Goal: Communication & Community: Answer question/provide support

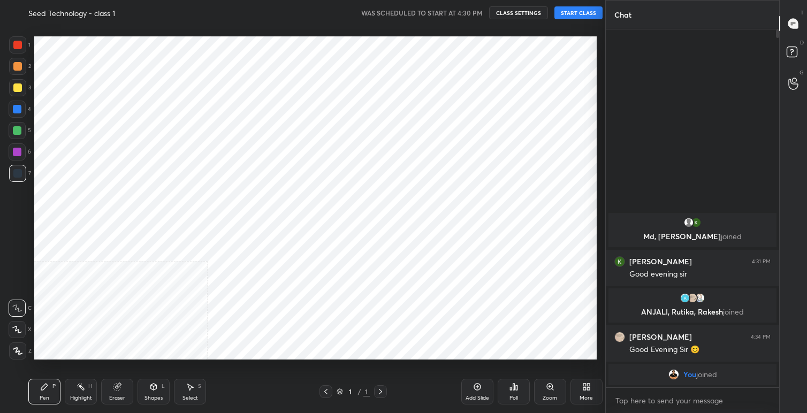
scroll to position [53158, 52940]
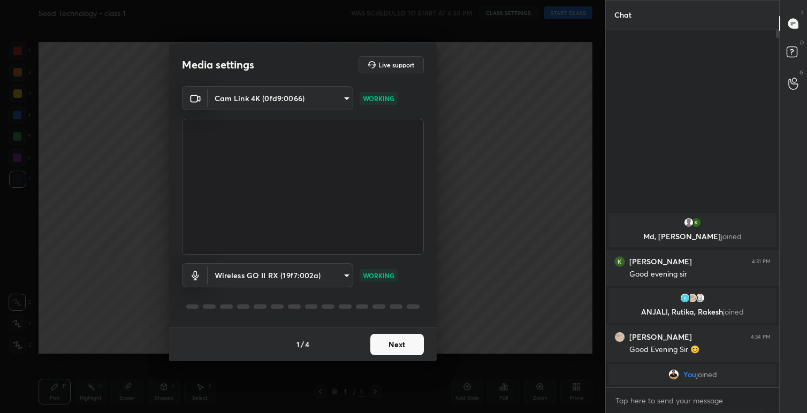
click at [393, 346] on button "Next" at bounding box center [397, 344] width 54 height 21
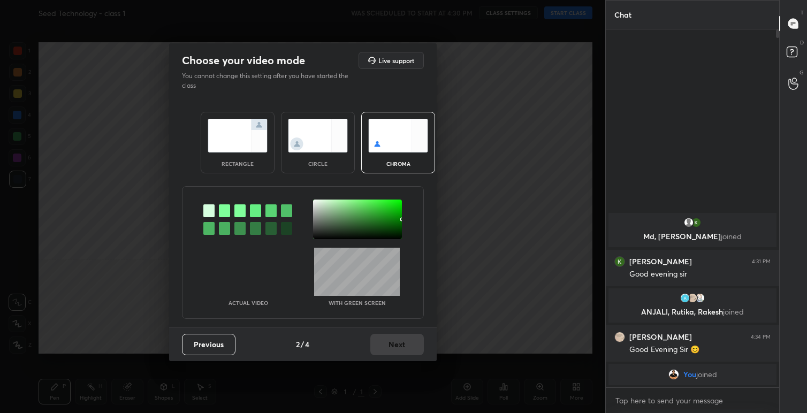
click at [239, 137] on img at bounding box center [238, 136] width 60 height 34
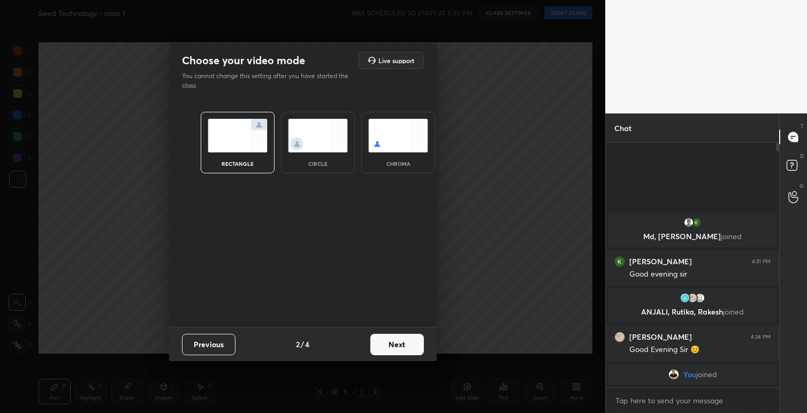
scroll to position [267, 170]
click at [388, 344] on button "Next" at bounding box center [397, 344] width 54 height 21
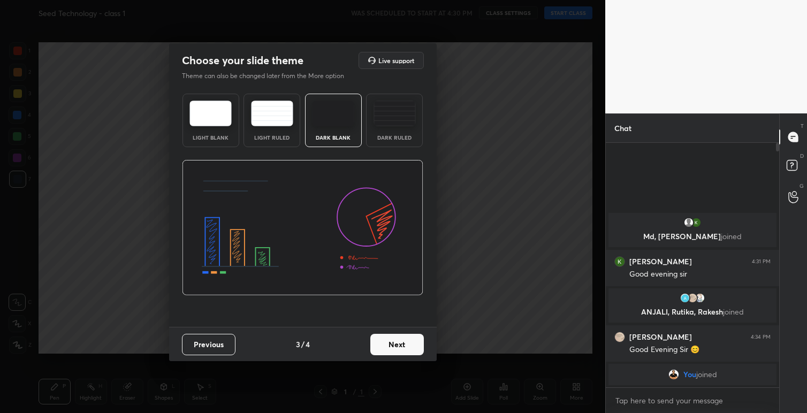
click at [409, 347] on button "Next" at bounding box center [397, 344] width 54 height 21
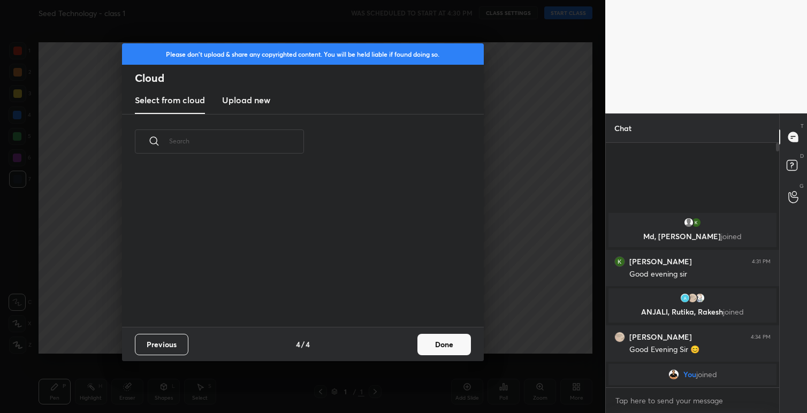
scroll to position [158, 343]
click at [453, 345] on button "Done" at bounding box center [444, 344] width 54 height 21
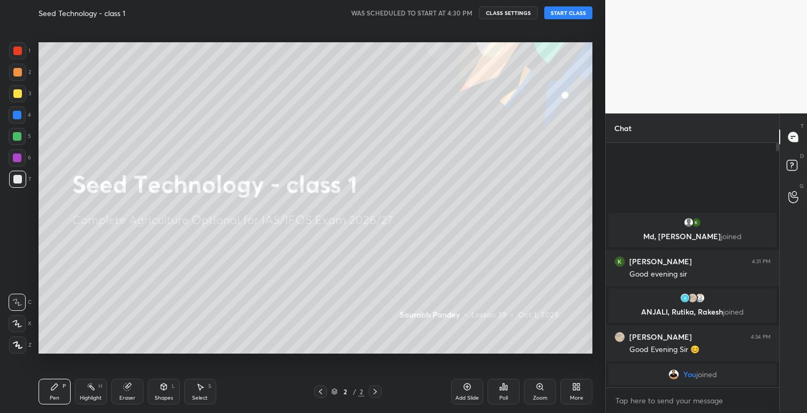
click at [563, 11] on button "START CLASS" at bounding box center [568, 12] width 48 height 13
click at [465, 16] on span "mute" at bounding box center [462, 12] width 15 height 7
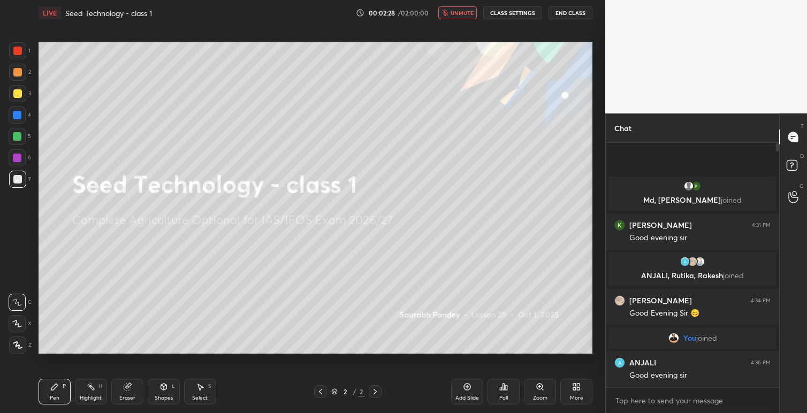
click at [464, 14] on span "unmute" at bounding box center [461, 12] width 23 height 7
click at [513, 12] on button "CLASS SETTINGS" at bounding box center [512, 12] width 59 height 13
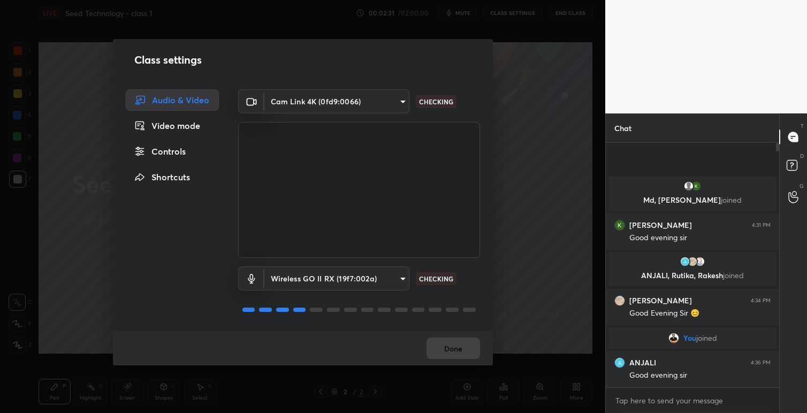
click at [462, 346] on div "Done" at bounding box center [303, 348] width 380 height 34
click at [459, 355] on button "Done" at bounding box center [453, 348] width 54 height 21
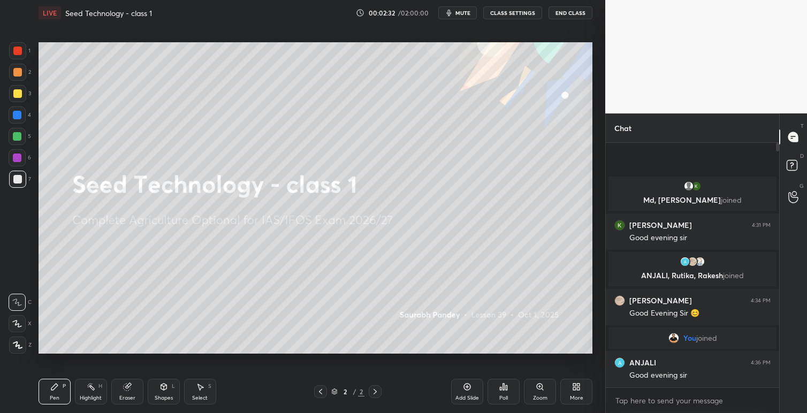
click at [576, 386] on icon at bounding box center [576, 387] width 9 height 9
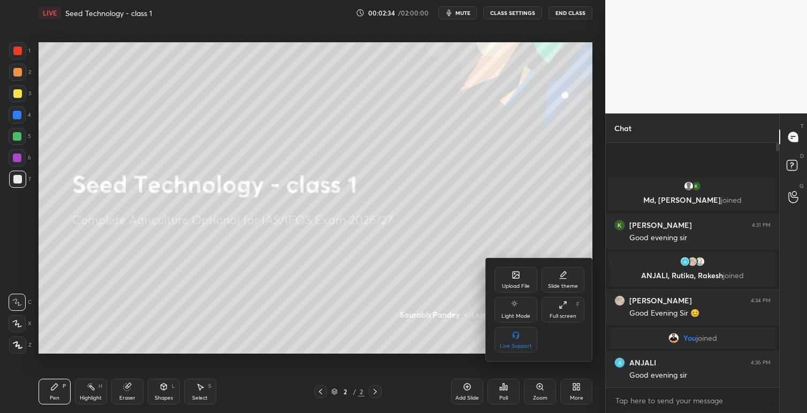
click at [516, 287] on div "Upload File" at bounding box center [516, 286] width 28 height 5
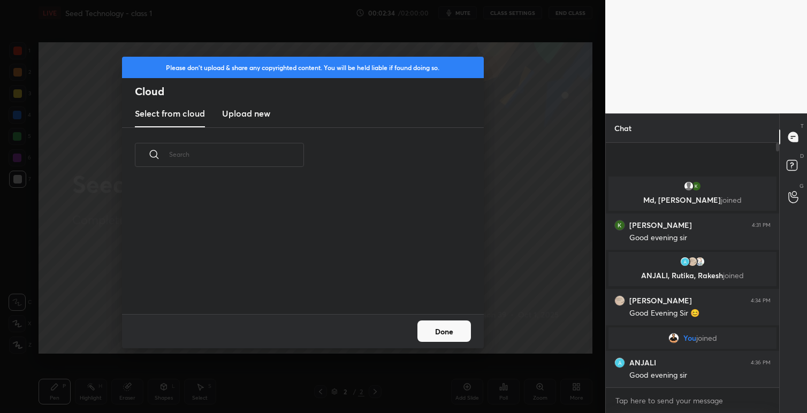
scroll to position [132, 343]
click at [246, 116] on h3 "Upload new" at bounding box center [246, 113] width 48 height 13
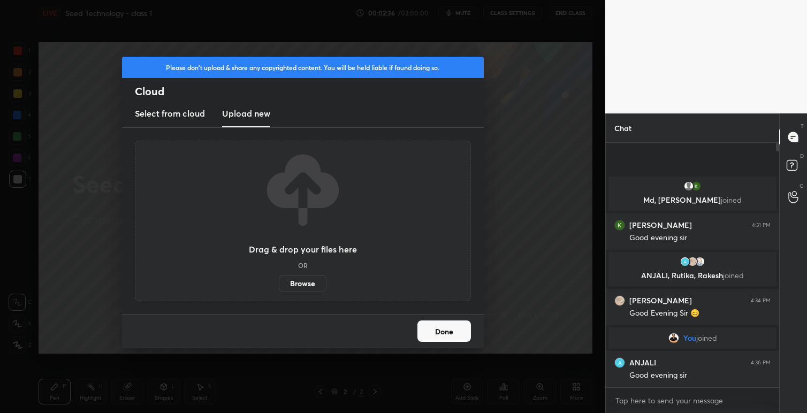
click at [303, 285] on label "Browse" at bounding box center [303, 283] width 48 height 17
click at [279, 285] on input "Browse" at bounding box center [279, 283] width 0 height 17
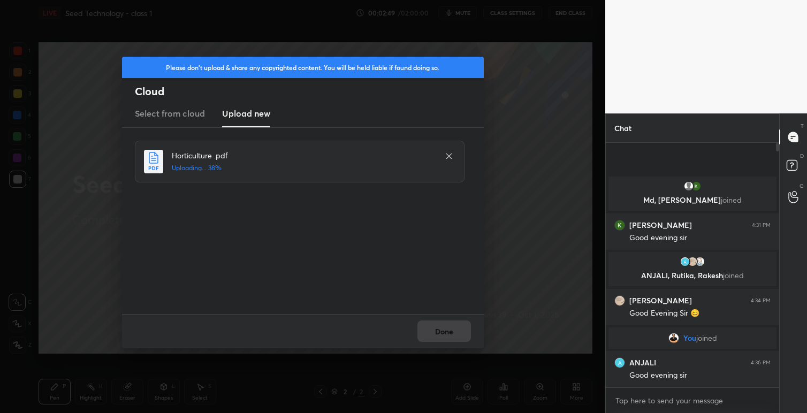
click at [446, 158] on icon at bounding box center [448, 155] width 5 height 5
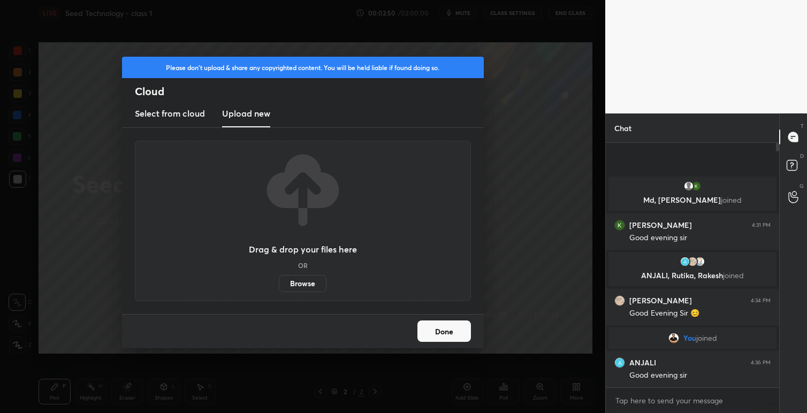
click at [445, 332] on button "Done" at bounding box center [444, 330] width 54 height 21
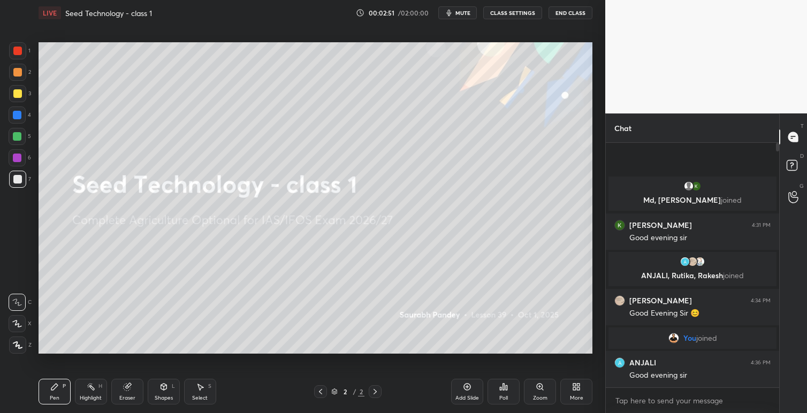
click at [573, 385] on icon at bounding box center [574, 385] width 3 height 3
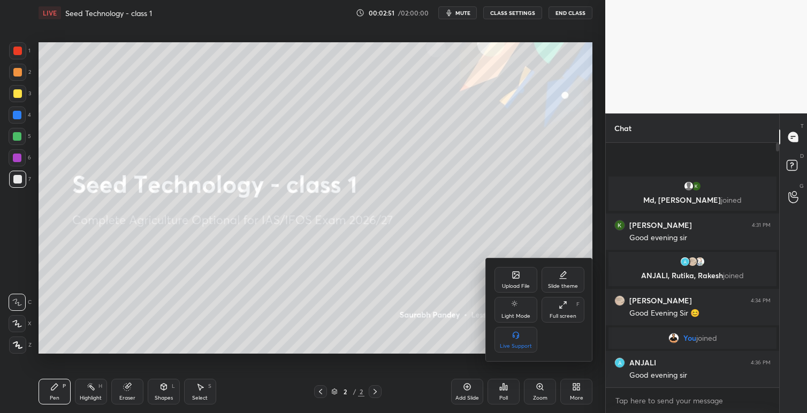
click at [524, 285] on div "Upload File" at bounding box center [516, 286] width 28 height 5
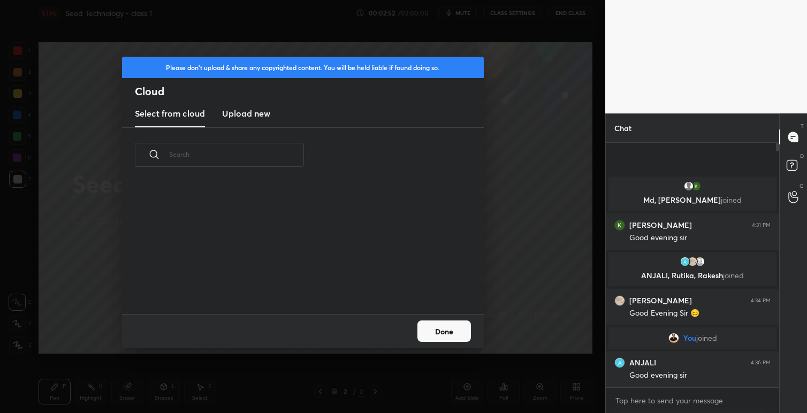
click at [247, 109] on h3 "Upload new" at bounding box center [246, 113] width 48 height 13
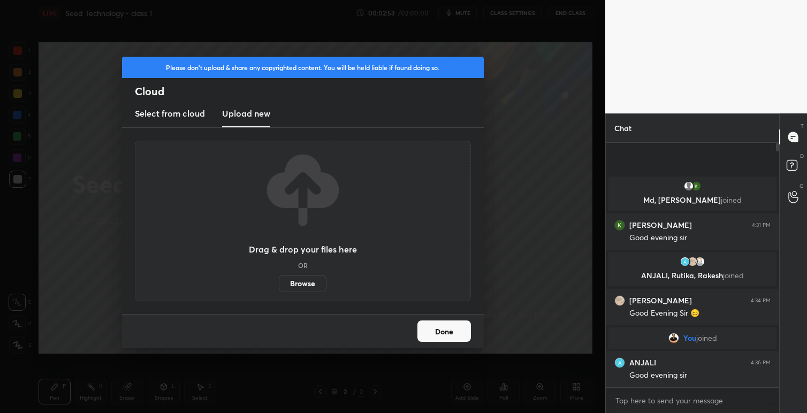
click at [303, 287] on label "Browse" at bounding box center [303, 283] width 48 height 17
click at [279, 287] on input "Browse" at bounding box center [279, 283] width 0 height 17
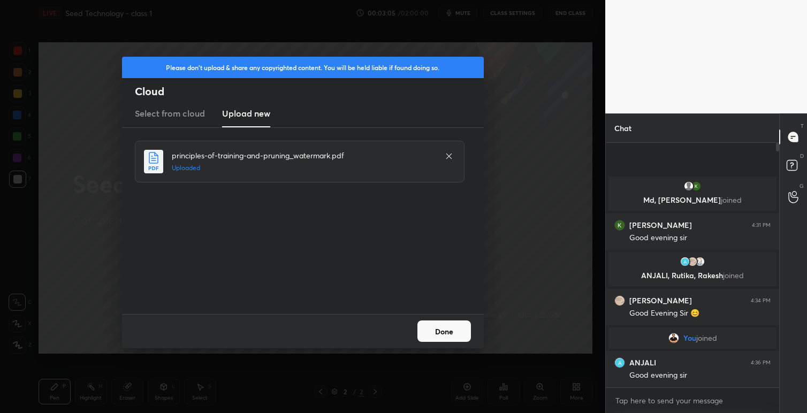
click at [454, 335] on button "Done" at bounding box center [444, 330] width 54 height 21
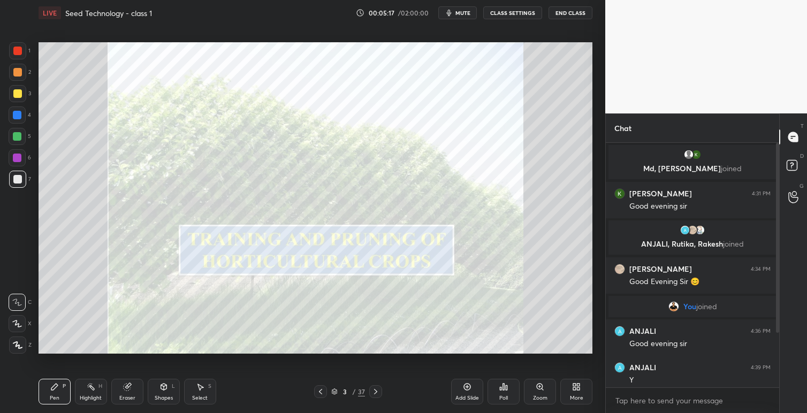
click at [20, 50] on div at bounding box center [17, 51] width 9 height 9
click at [376, 391] on icon at bounding box center [375, 391] width 3 height 5
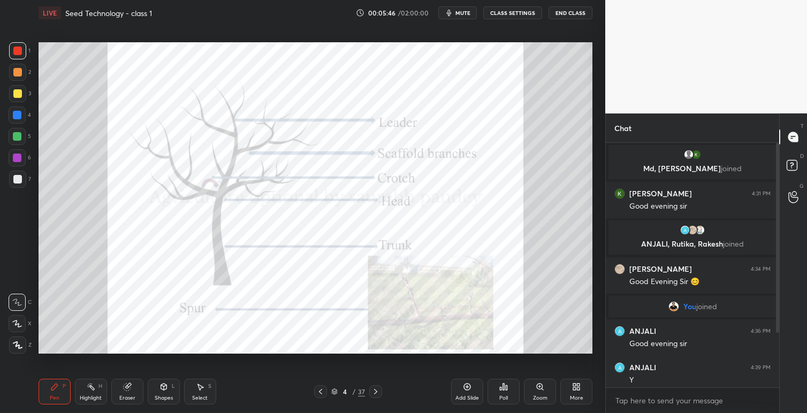
click at [378, 392] on icon at bounding box center [375, 391] width 9 height 9
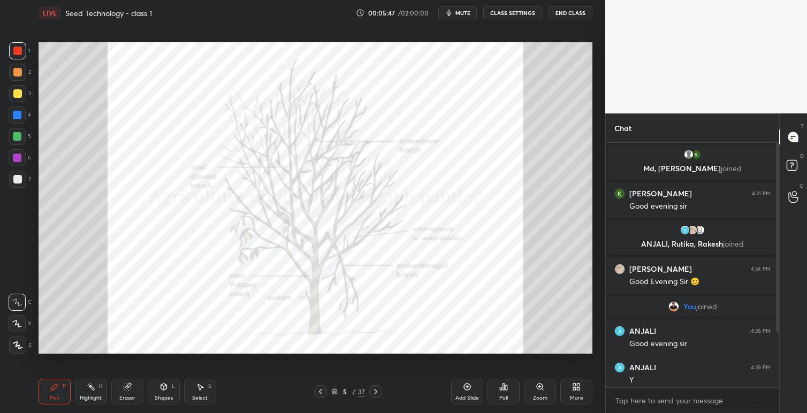
click at [378, 392] on icon at bounding box center [375, 391] width 9 height 9
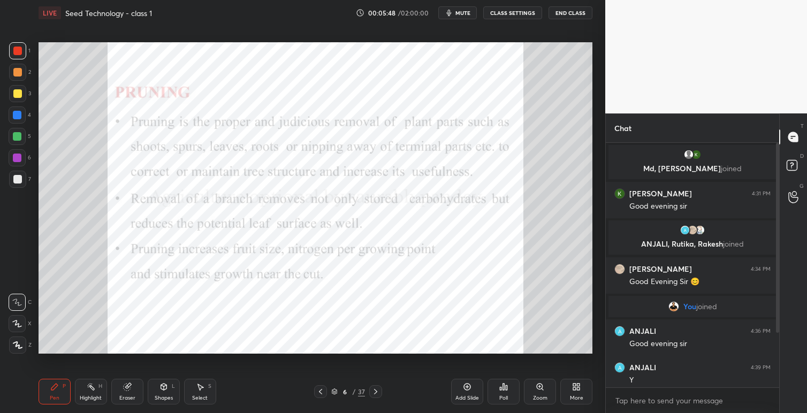
click at [319, 391] on icon at bounding box center [320, 391] width 3 height 5
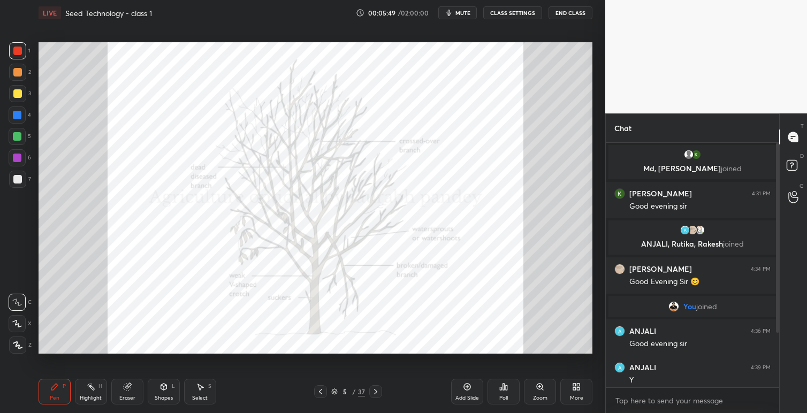
click at [319, 393] on icon at bounding box center [320, 391] width 9 height 9
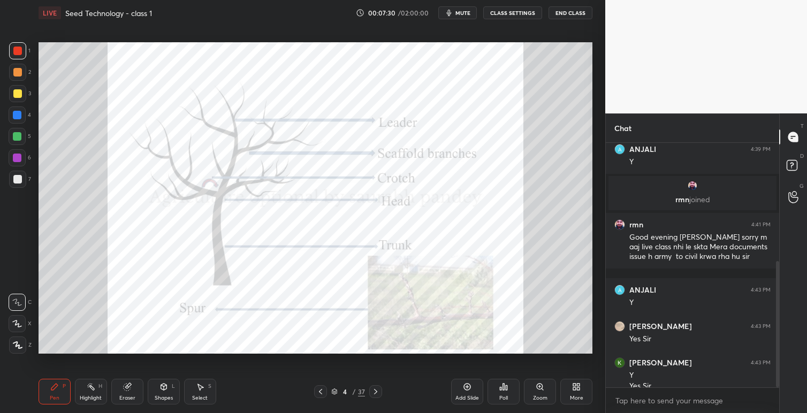
scroll to position [229, 0]
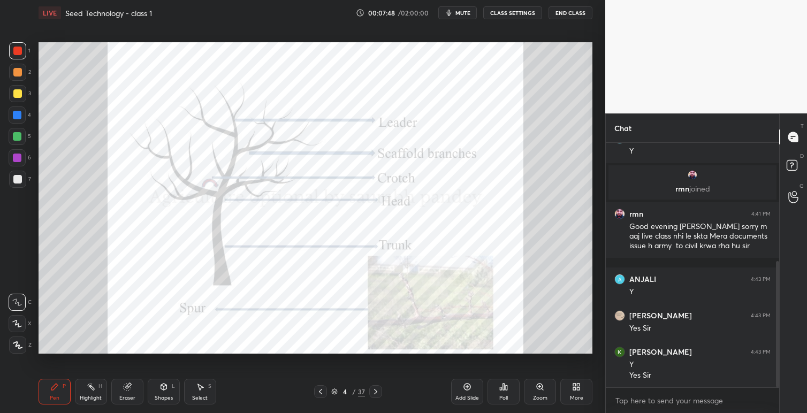
click at [377, 389] on icon at bounding box center [375, 391] width 9 height 9
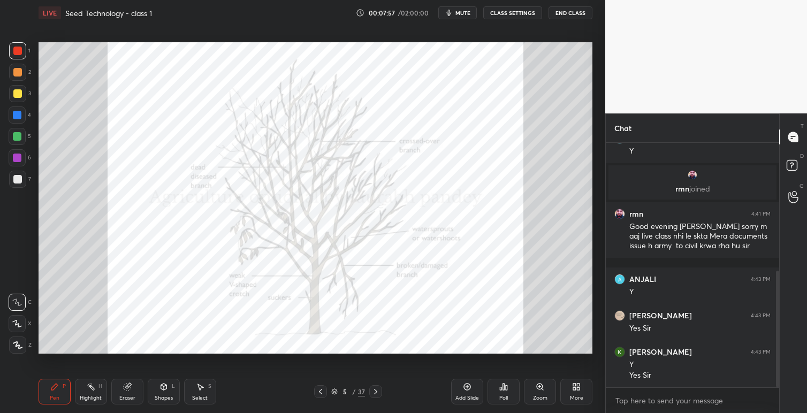
scroll to position [268, 0]
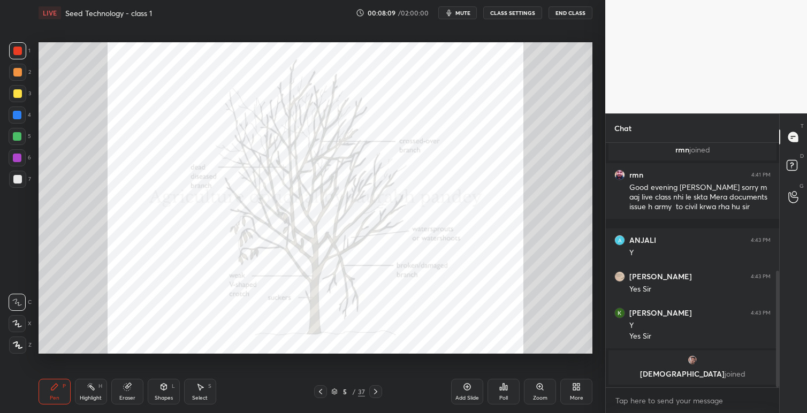
click at [319, 392] on icon at bounding box center [320, 391] width 3 height 5
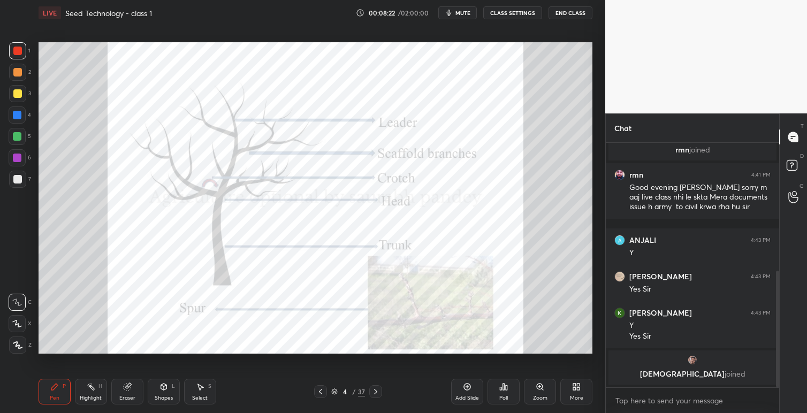
click at [377, 393] on icon at bounding box center [375, 391] width 9 height 9
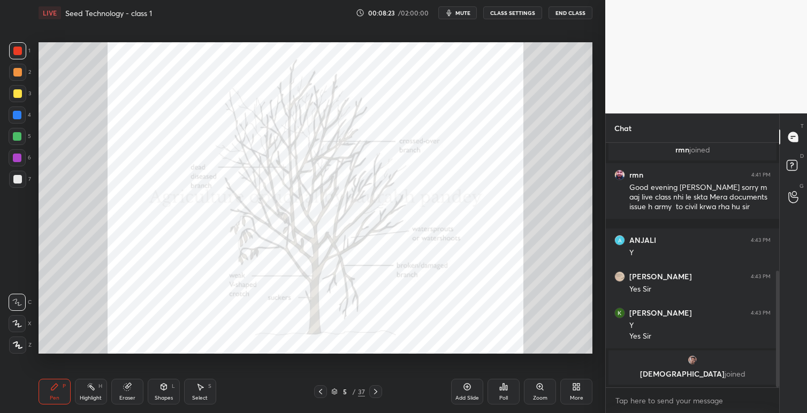
click at [378, 392] on icon at bounding box center [375, 391] width 9 height 9
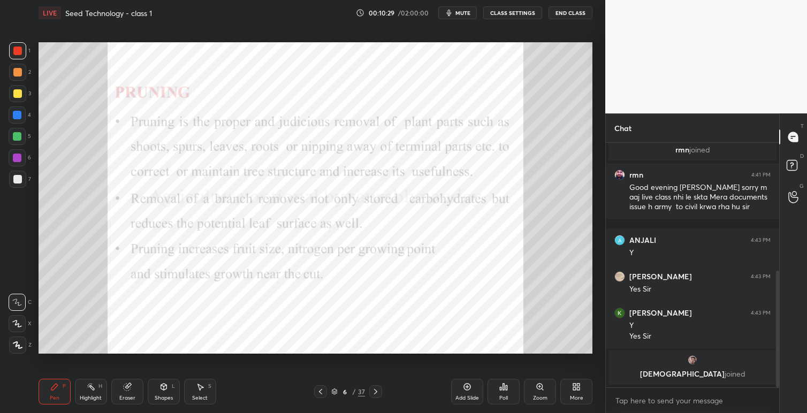
click at [375, 392] on icon at bounding box center [375, 391] width 9 height 9
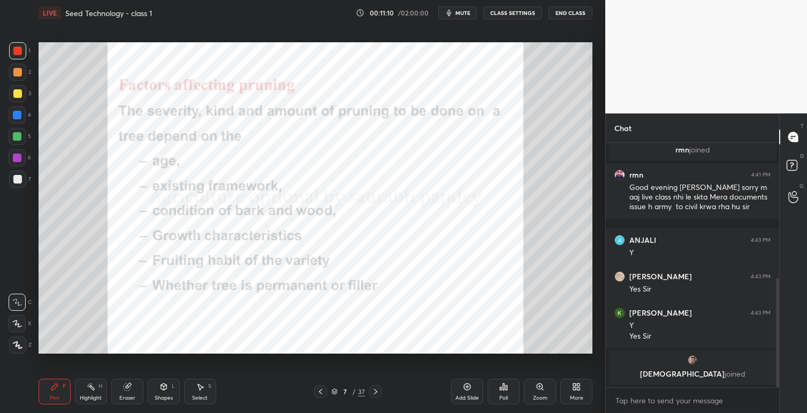
scroll to position [304, 0]
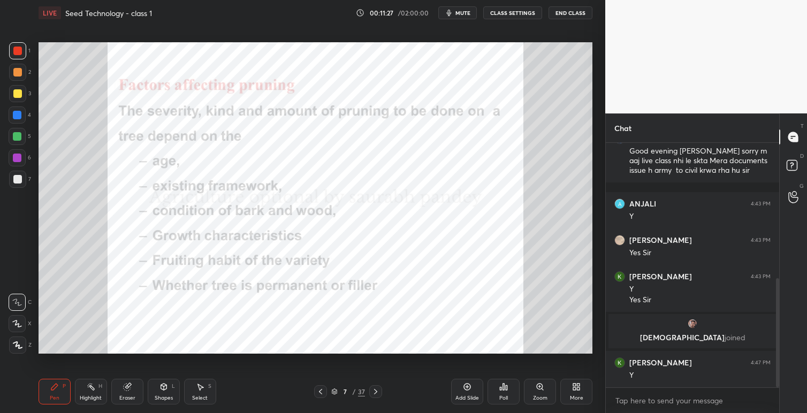
click at [380, 394] on div at bounding box center [375, 391] width 13 height 13
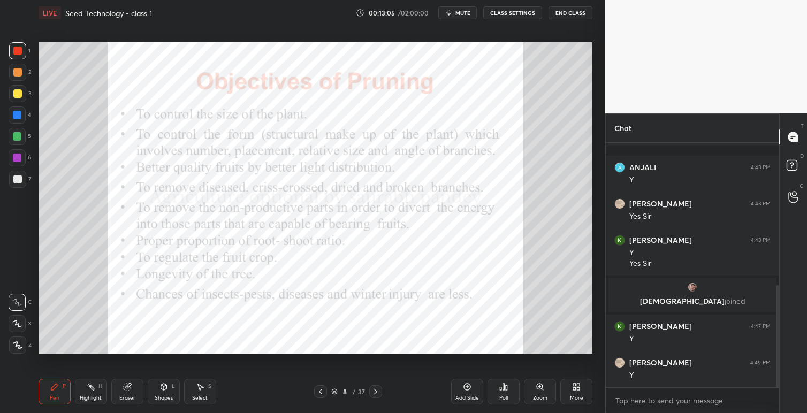
scroll to position [377, 0]
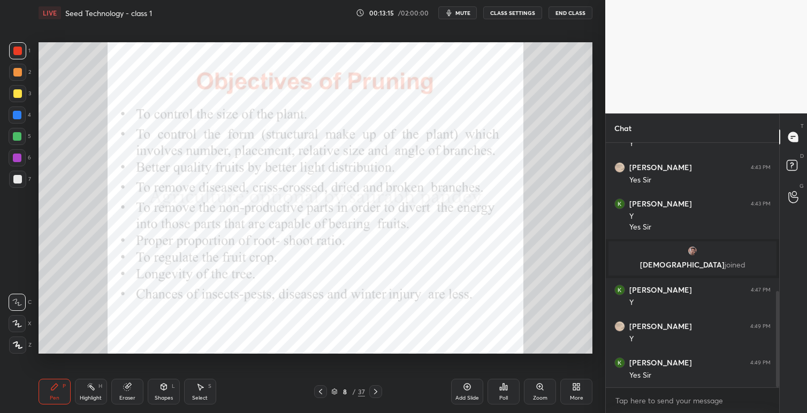
click at [320, 393] on icon at bounding box center [320, 391] width 3 height 5
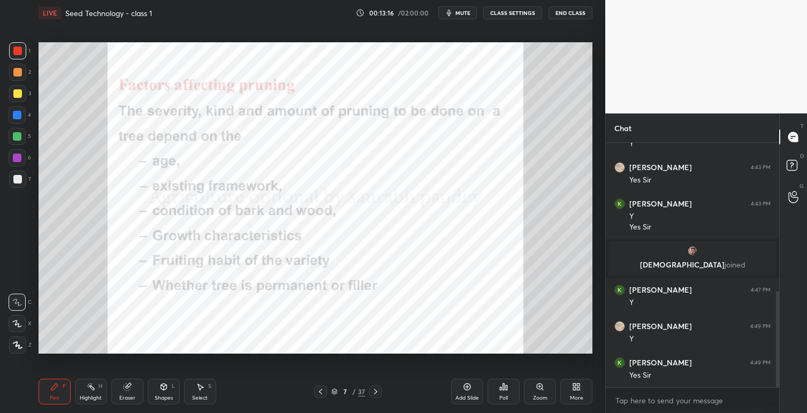
click at [322, 392] on icon at bounding box center [320, 391] width 9 height 9
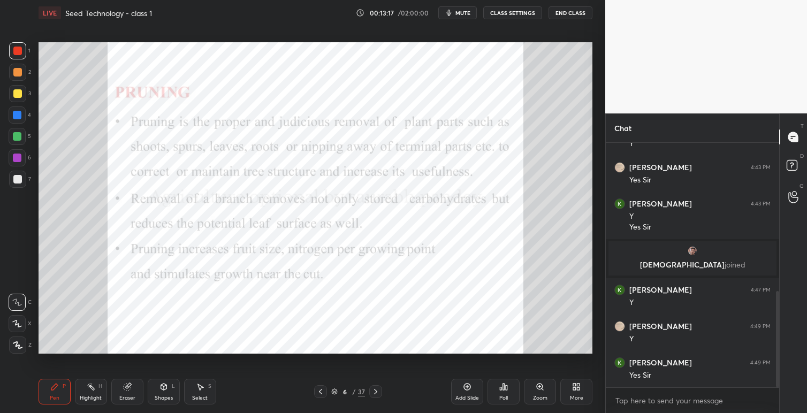
click at [321, 392] on icon at bounding box center [320, 391] width 9 height 9
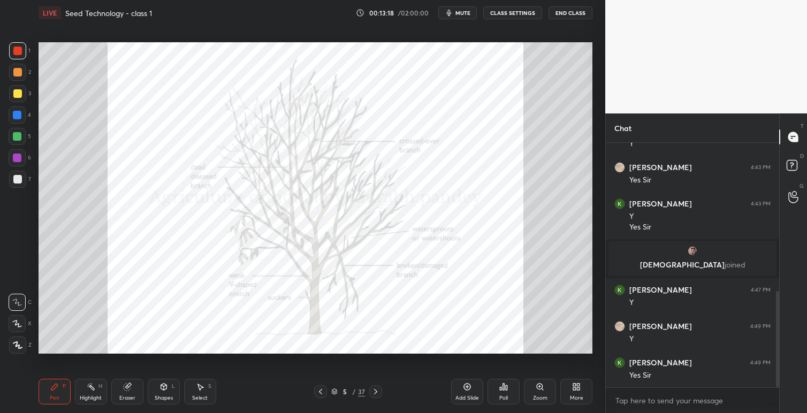
click at [322, 390] on icon at bounding box center [320, 391] width 9 height 9
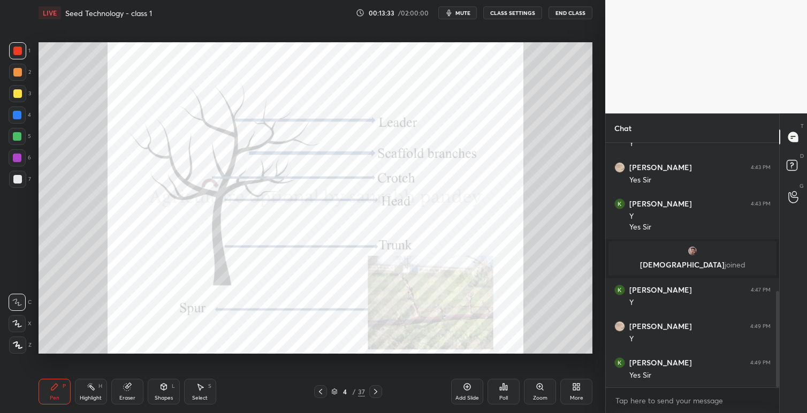
click at [375, 389] on icon at bounding box center [375, 391] width 9 height 9
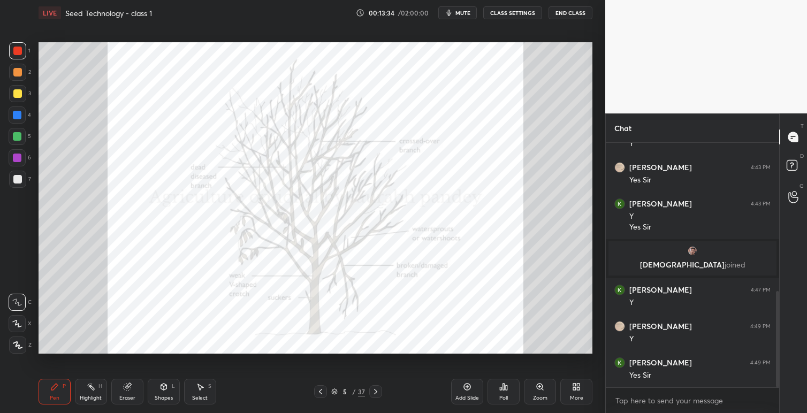
click at [378, 391] on icon at bounding box center [375, 391] width 9 height 9
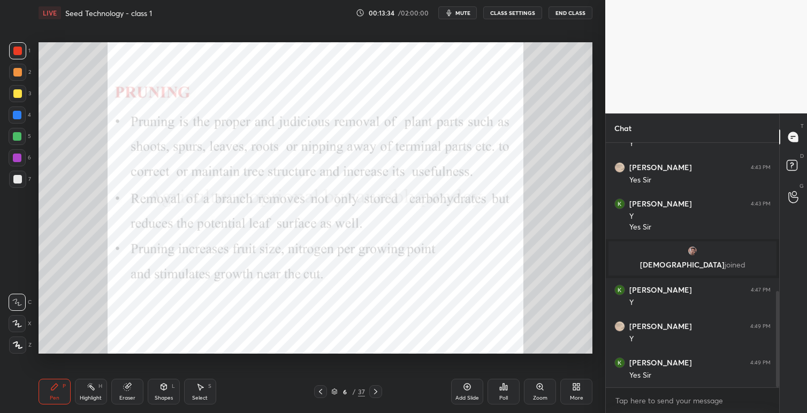
click at [379, 391] on div at bounding box center [375, 391] width 13 height 13
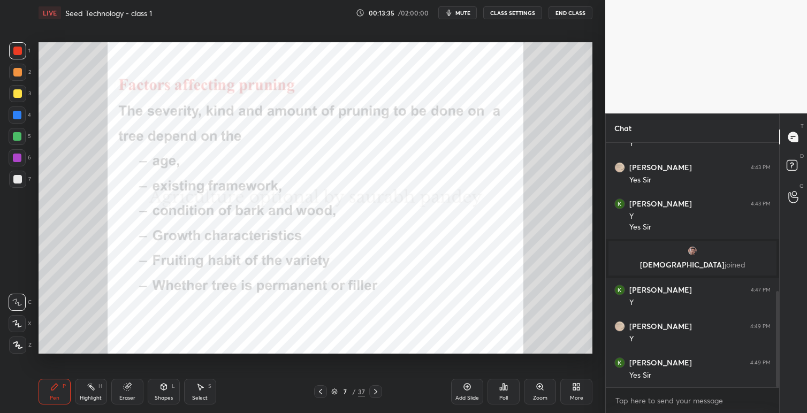
click at [380, 391] on div at bounding box center [375, 391] width 13 height 13
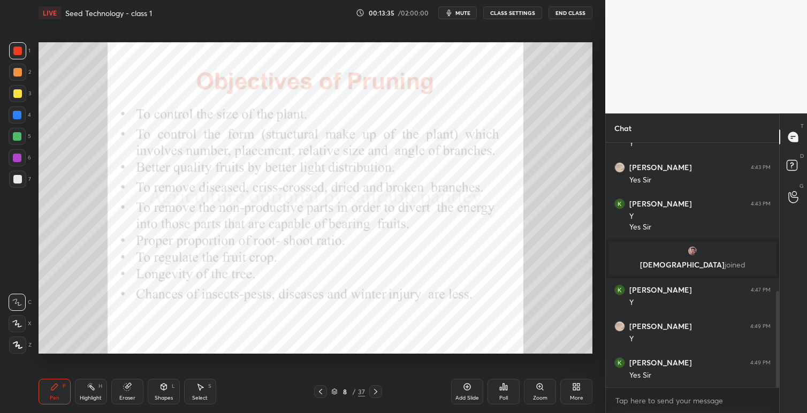
click at [381, 392] on div at bounding box center [375, 391] width 13 height 13
click at [379, 394] on icon at bounding box center [375, 391] width 9 height 9
click at [318, 392] on icon at bounding box center [320, 391] width 9 height 9
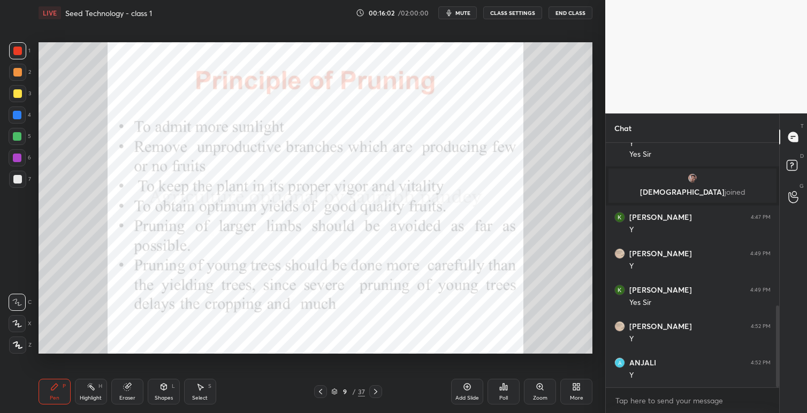
scroll to position [486, 0]
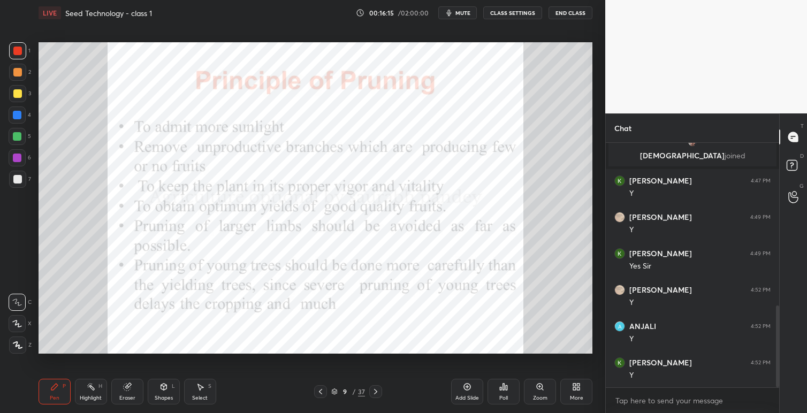
click at [371, 393] on icon at bounding box center [375, 391] width 9 height 9
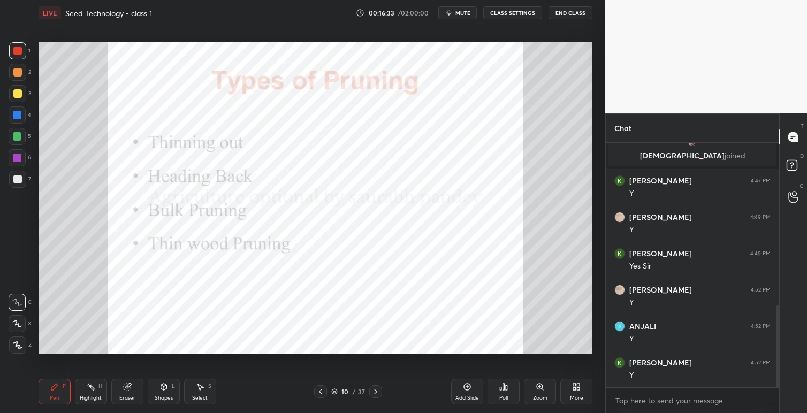
click at [377, 390] on icon at bounding box center [375, 391] width 9 height 9
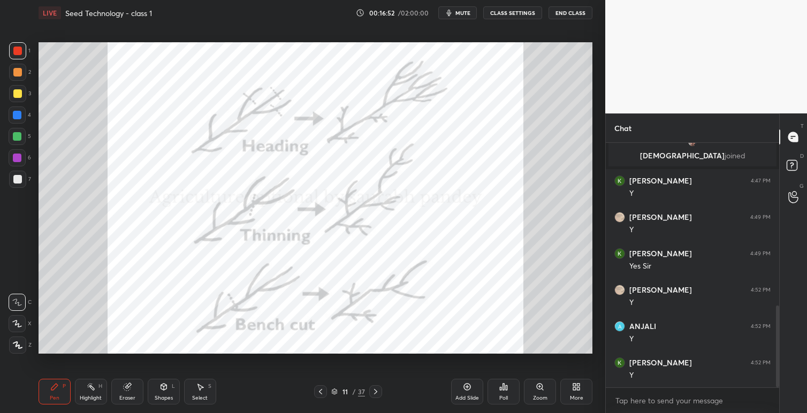
click at [375, 392] on icon at bounding box center [375, 391] width 9 height 9
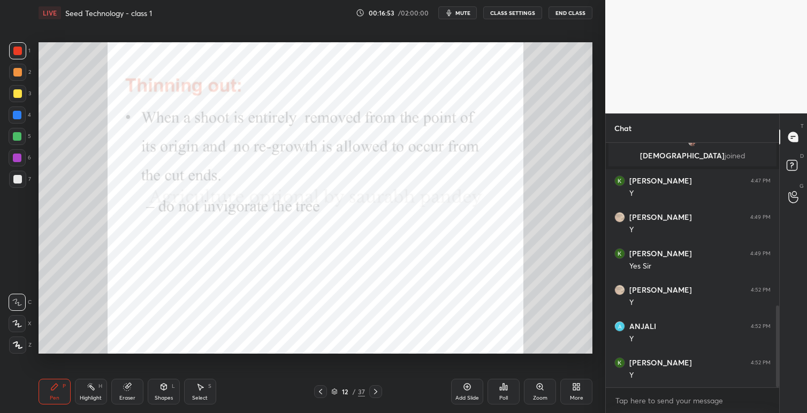
click at [319, 393] on icon at bounding box center [320, 391] width 9 height 9
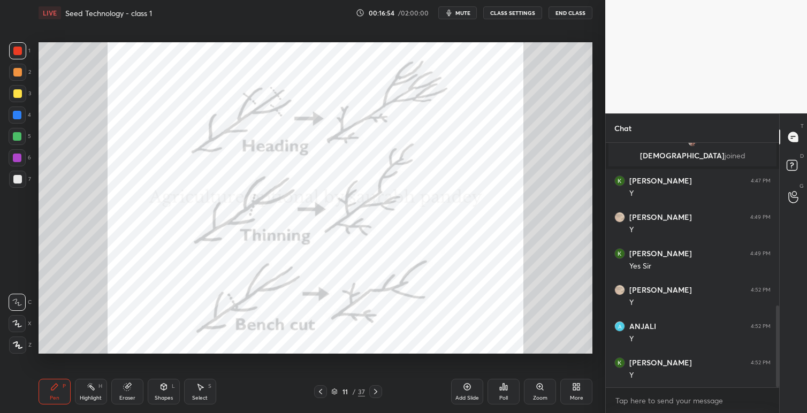
click at [379, 392] on icon at bounding box center [375, 391] width 9 height 9
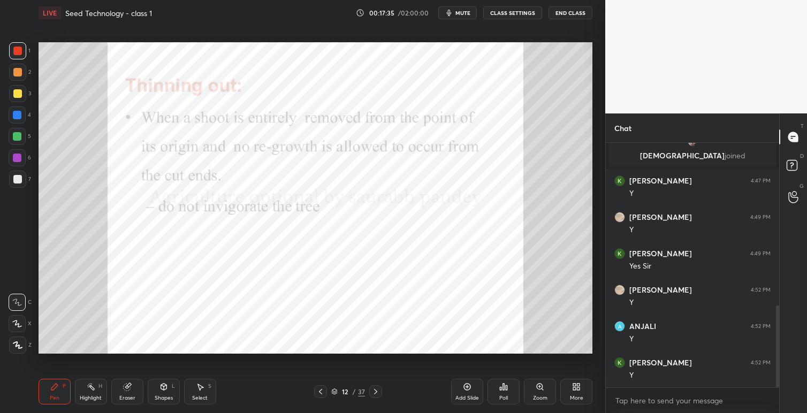
click at [375, 389] on icon at bounding box center [375, 391] width 3 height 5
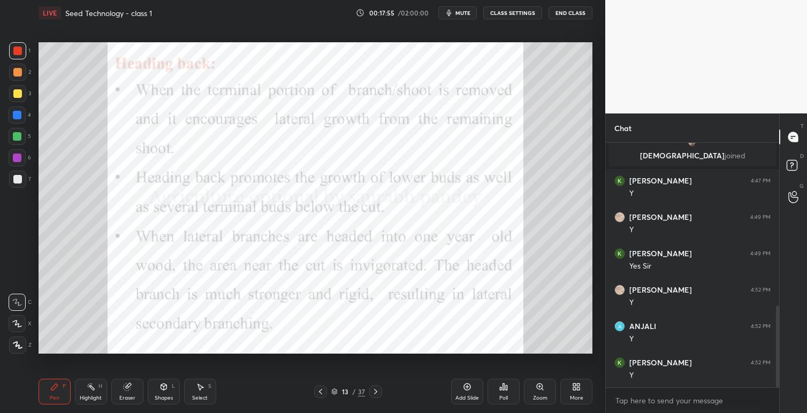
click at [322, 392] on icon at bounding box center [320, 391] width 9 height 9
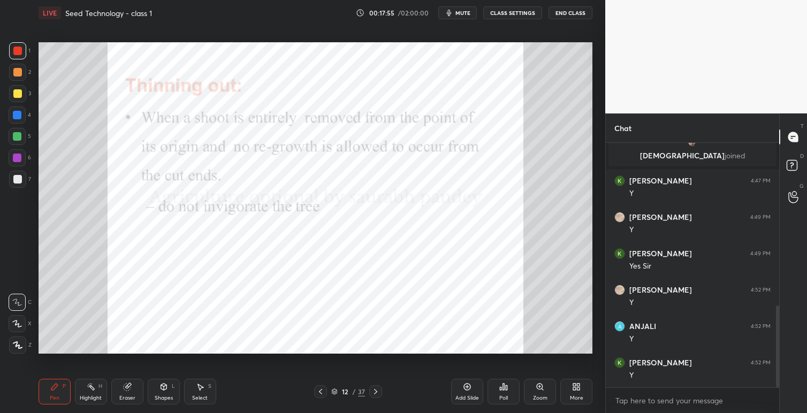
click at [322, 392] on icon at bounding box center [320, 391] width 9 height 9
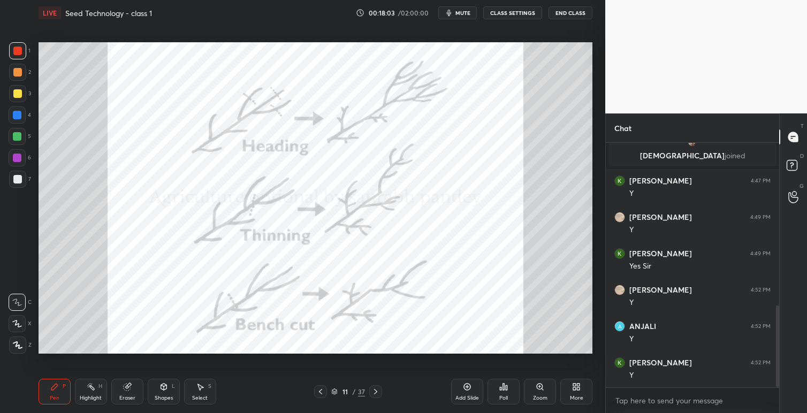
click at [375, 394] on icon at bounding box center [375, 391] width 9 height 9
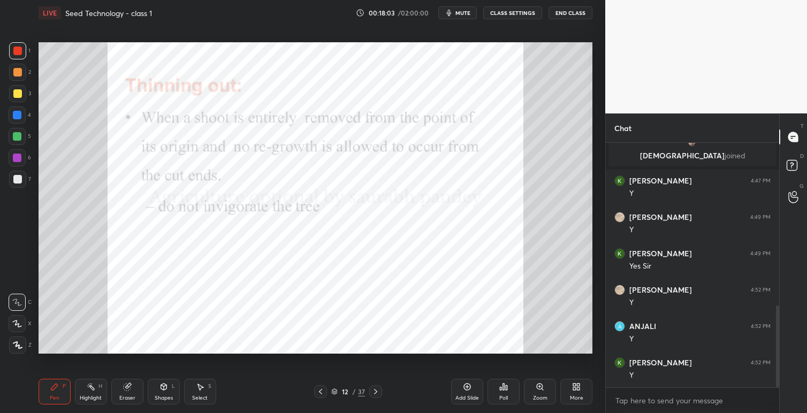
click at [377, 392] on icon at bounding box center [375, 391] width 9 height 9
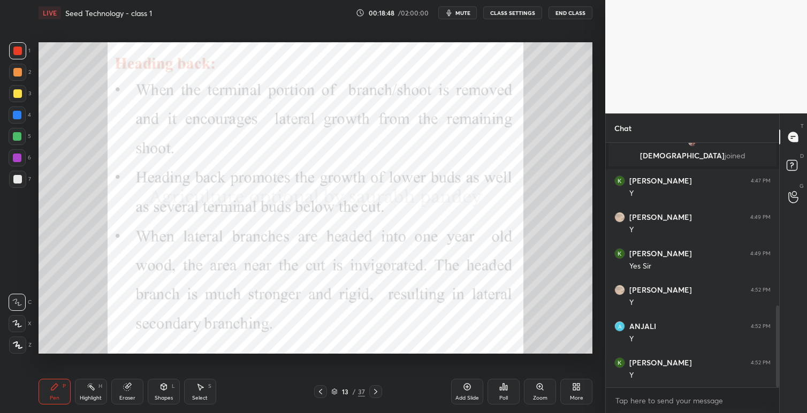
click at [376, 391] on icon at bounding box center [375, 391] width 9 height 9
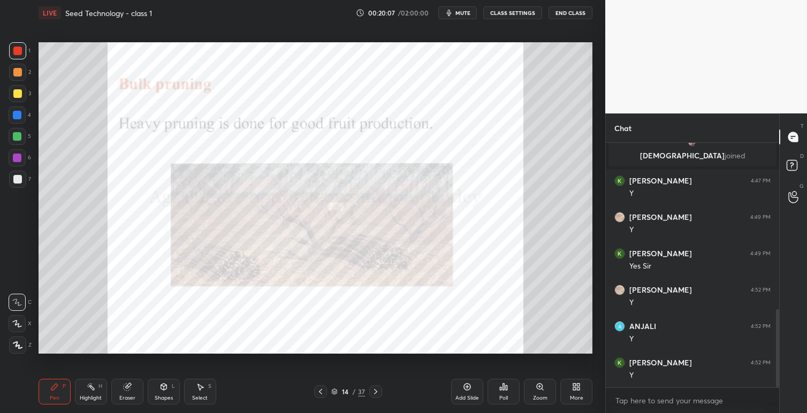
scroll to position [523, 0]
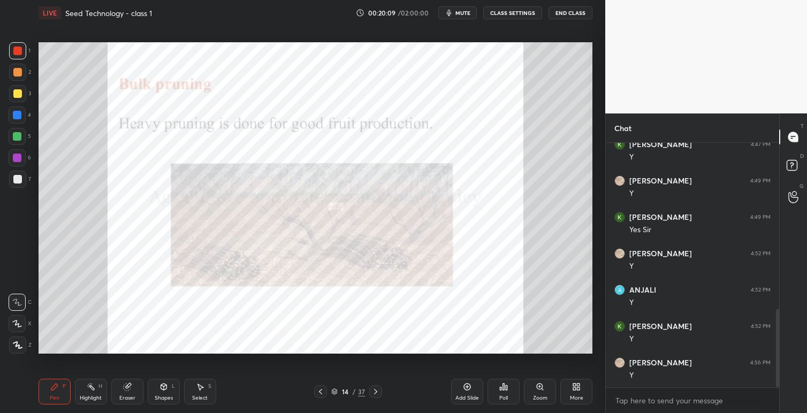
click at [375, 392] on icon at bounding box center [375, 391] width 9 height 9
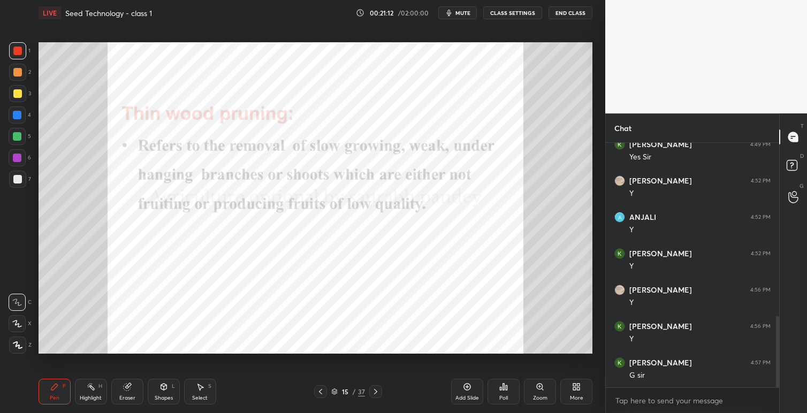
scroll to position [632, 0]
click at [376, 393] on icon at bounding box center [375, 391] width 9 height 9
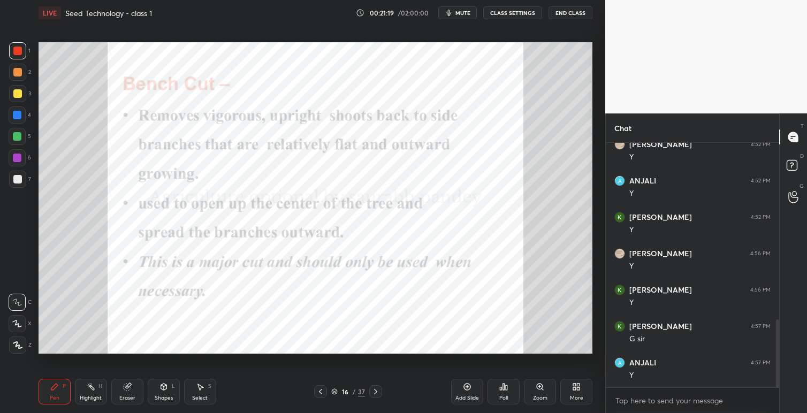
scroll to position [668, 0]
click at [319, 393] on icon at bounding box center [320, 391] width 9 height 9
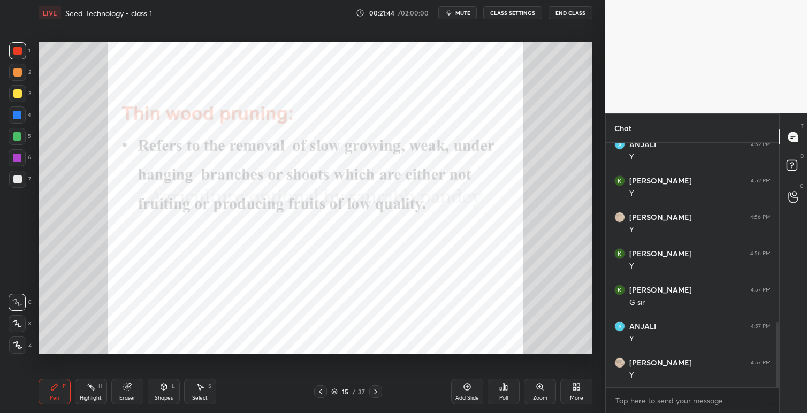
click at [320, 392] on icon at bounding box center [320, 391] width 3 height 5
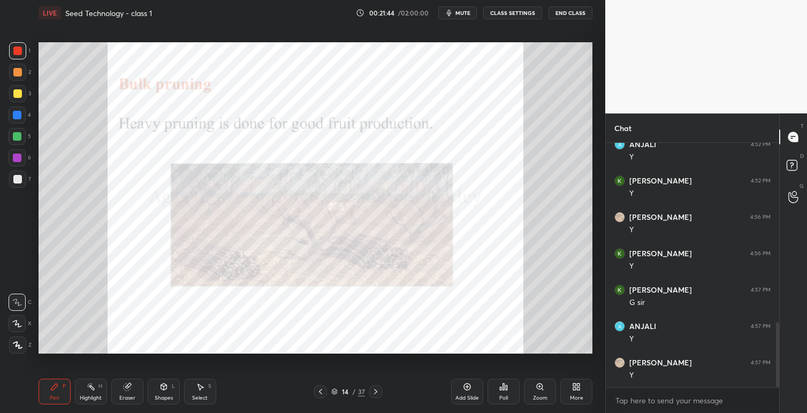
click at [320, 392] on icon at bounding box center [320, 391] width 9 height 9
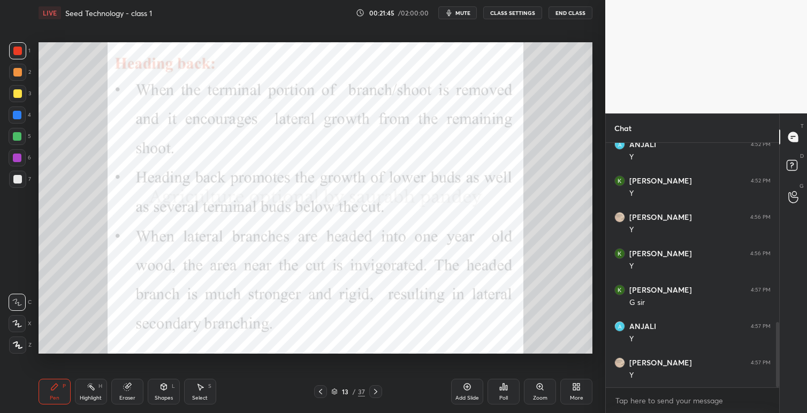
click at [321, 393] on icon at bounding box center [320, 391] width 9 height 9
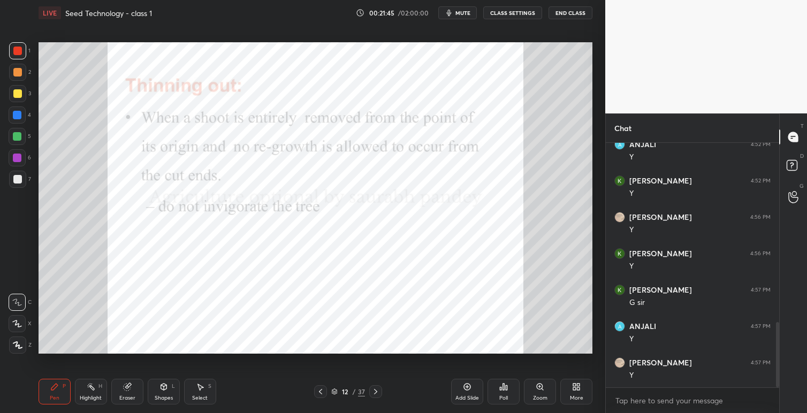
click at [321, 393] on icon at bounding box center [320, 391] width 3 height 5
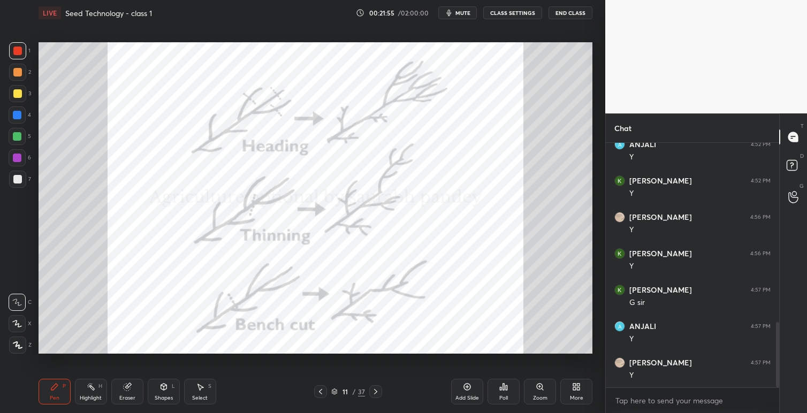
click at [375, 393] on icon at bounding box center [375, 391] width 3 height 5
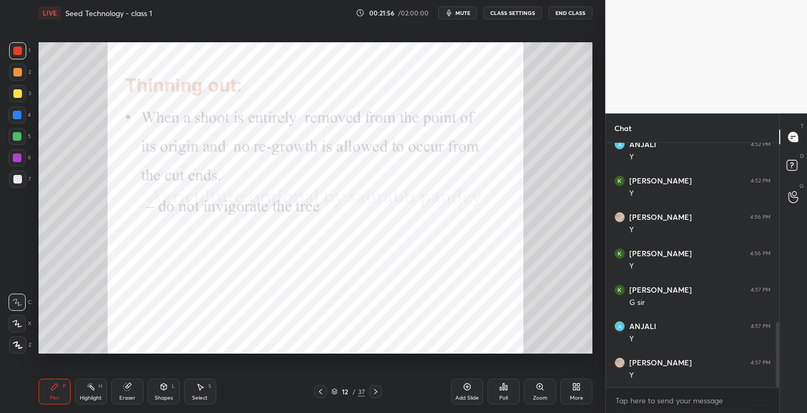
click at [377, 393] on icon at bounding box center [375, 391] width 9 height 9
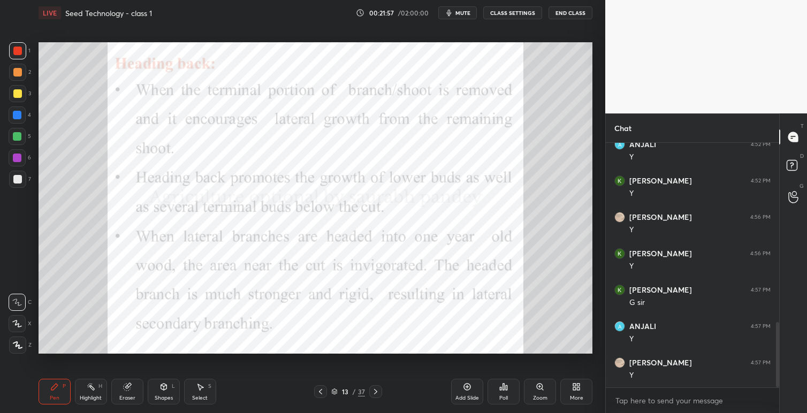
click at [378, 394] on icon at bounding box center [375, 391] width 9 height 9
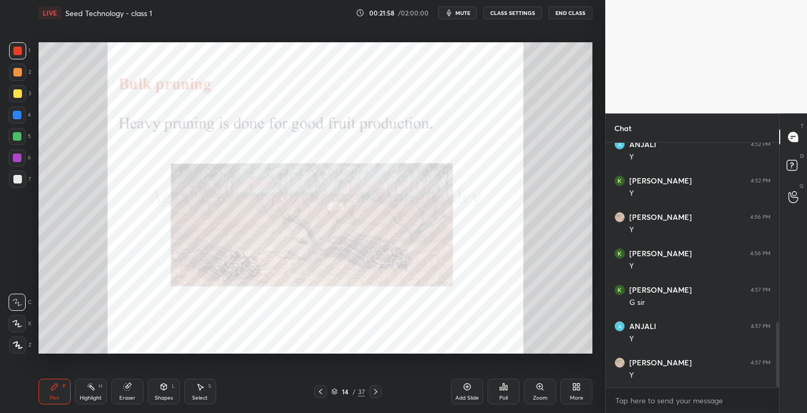
click at [379, 394] on icon at bounding box center [375, 391] width 9 height 9
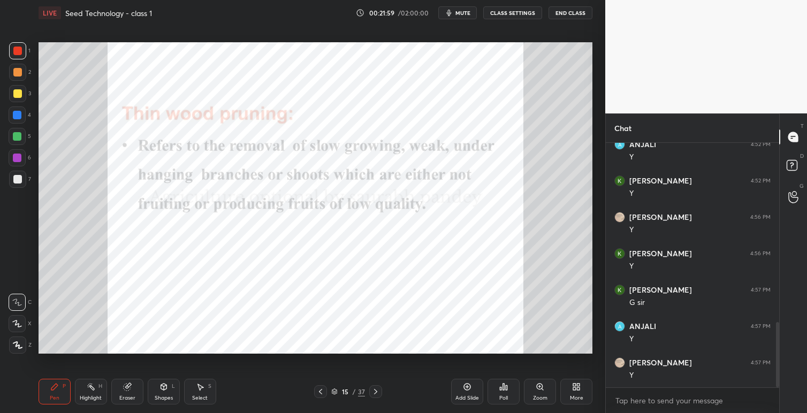
click at [379, 393] on icon at bounding box center [375, 391] width 9 height 9
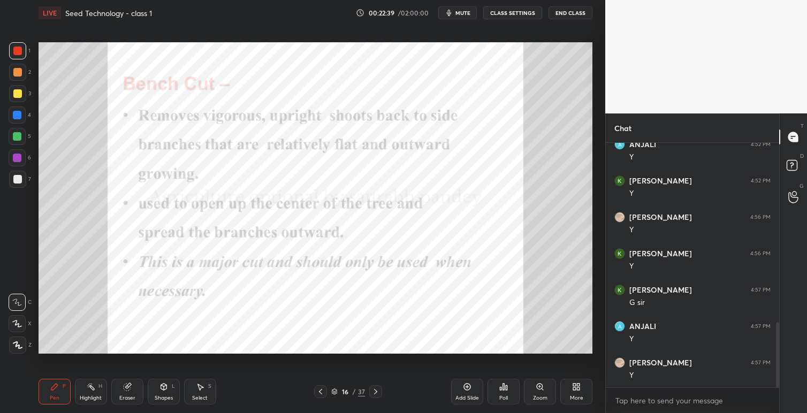
click at [375, 392] on icon at bounding box center [375, 391] width 3 height 5
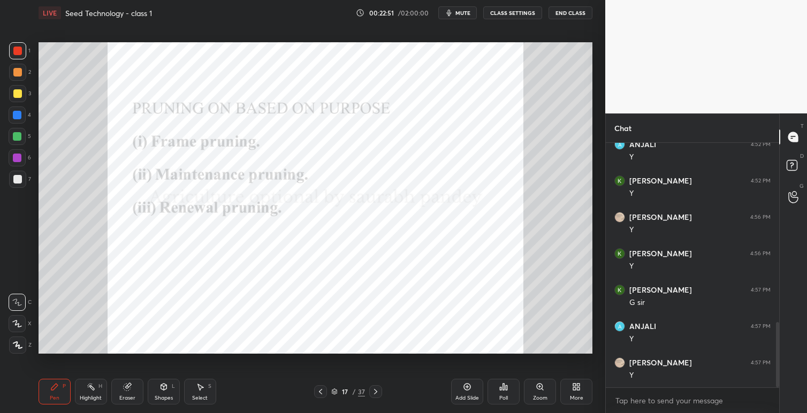
click at [320, 391] on icon at bounding box center [320, 391] width 9 height 9
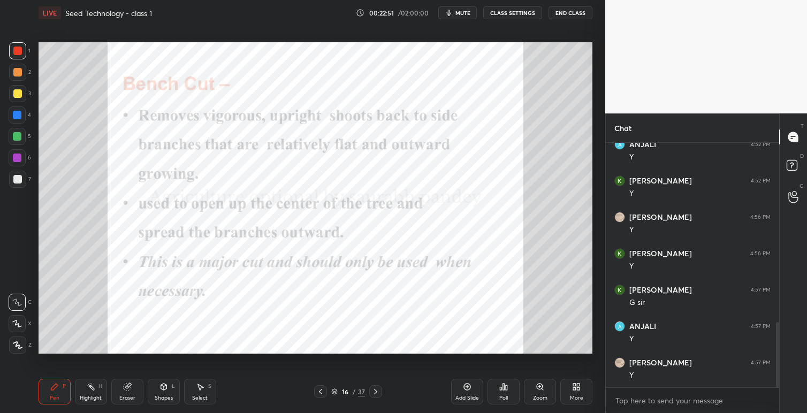
click at [322, 392] on icon at bounding box center [320, 391] width 9 height 9
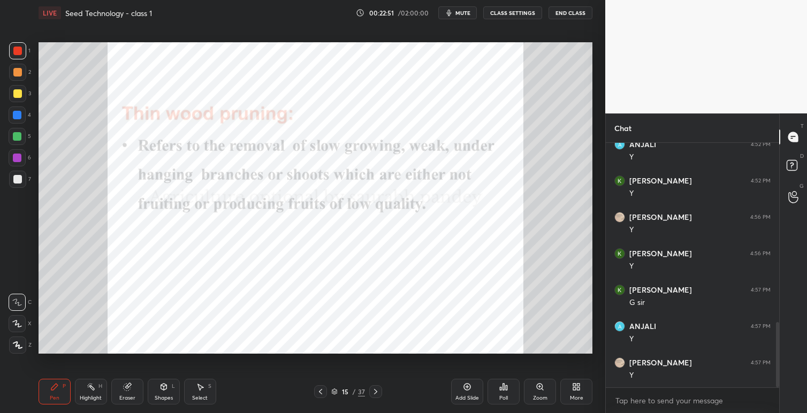
click at [322, 392] on icon at bounding box center [320, 391] width 9 height 9
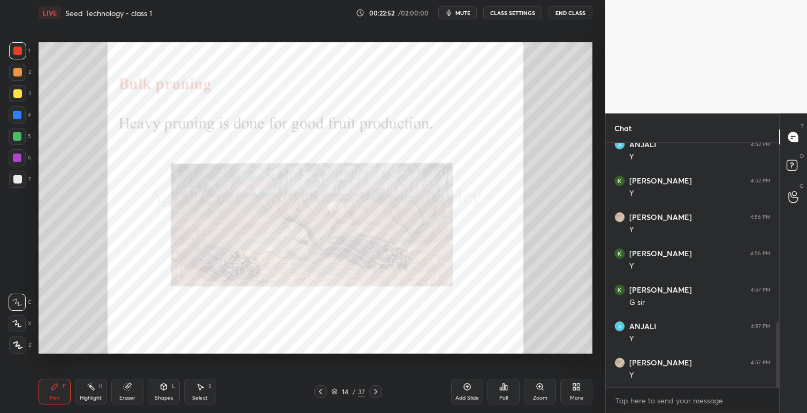
click at [323, 392] on icon at bounding box center [320, 391] width 9 height 9
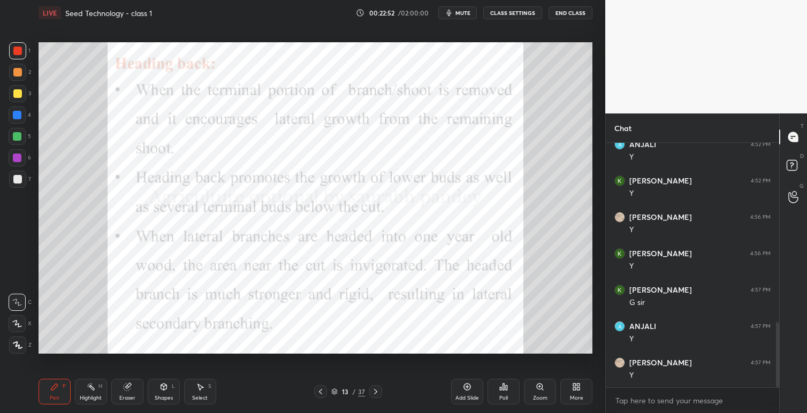
click at [323, 393] on icon at bounding box center [320, 391] width 9 height 9
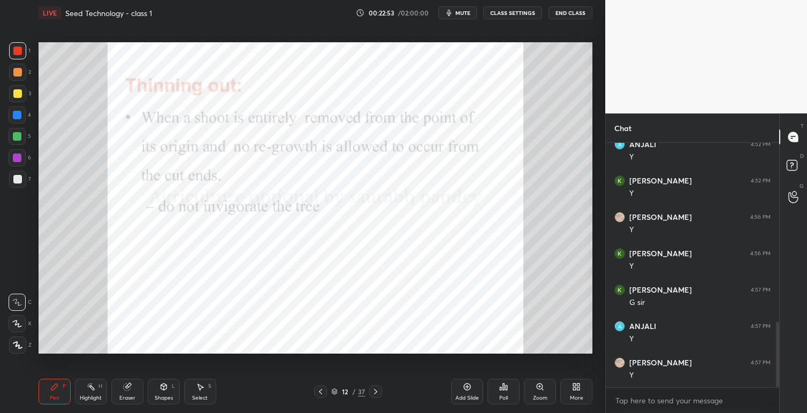
click at [324, 393] on icon at bounding box center [320, 391] width 9 height 9
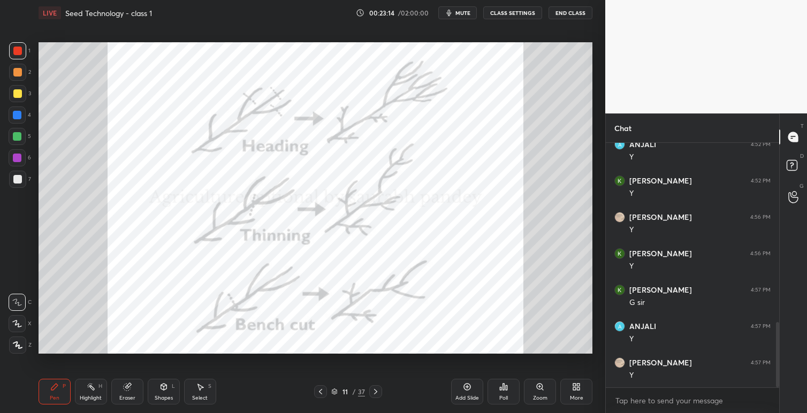
click at [376, 391] on icon at bounding box center [375, 391] width 9 height 9
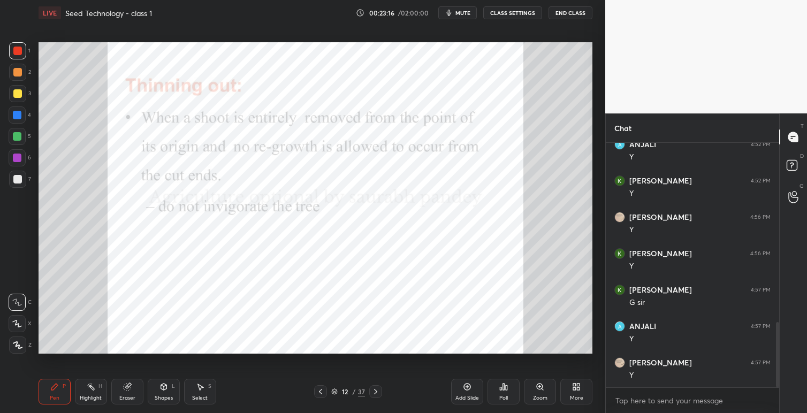
click at [320, 394] on icon at bounding box center [320, 391] width 9 height 9
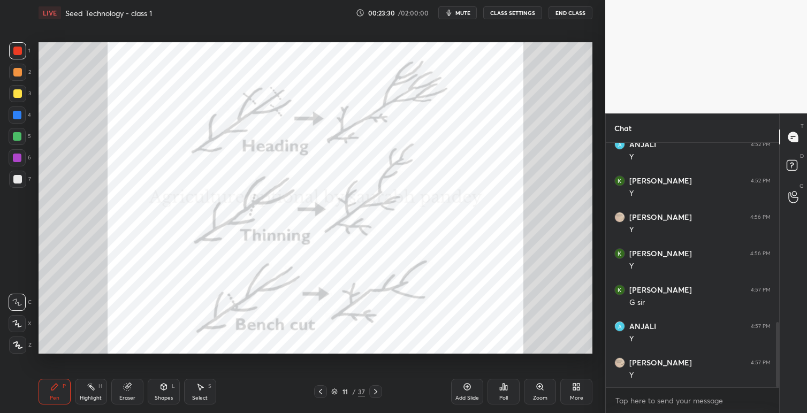
click at [376, 392] on icon at bounding box center [375, 391] width 3 height 5
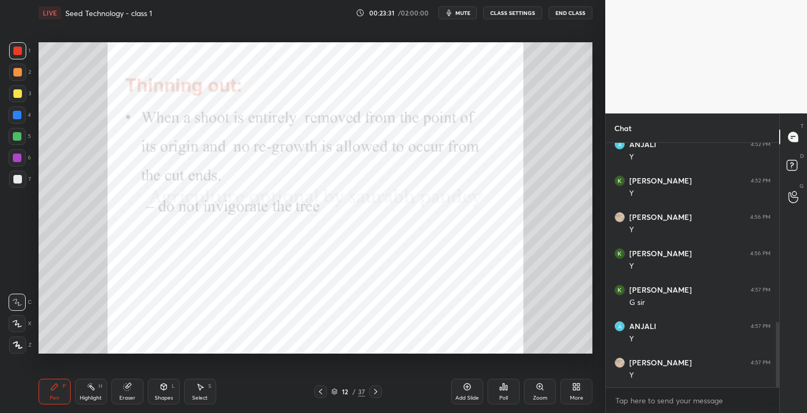
click at [376, 392] on icon at bounding box center [375, 391] width 9 height 9
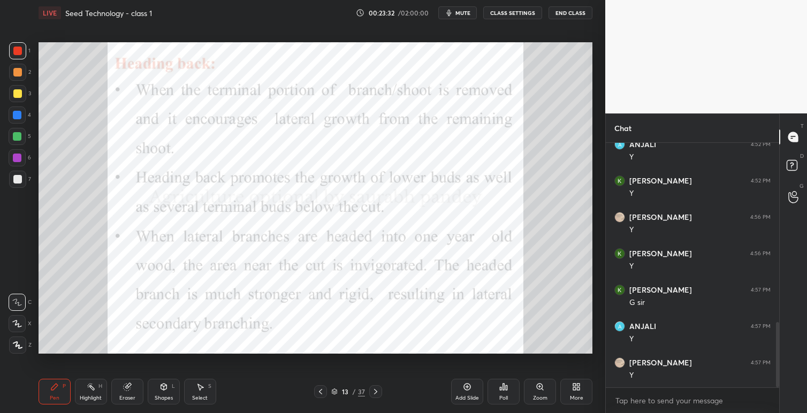
click at [378, 392] on icon at bounding box center [375, 391] width 9 height 9
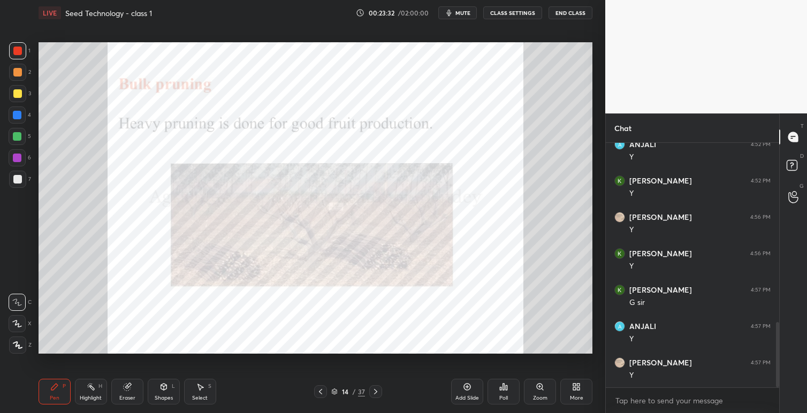
click at [379, 392] on div at bounding box center [375, 391] width 13 height 13
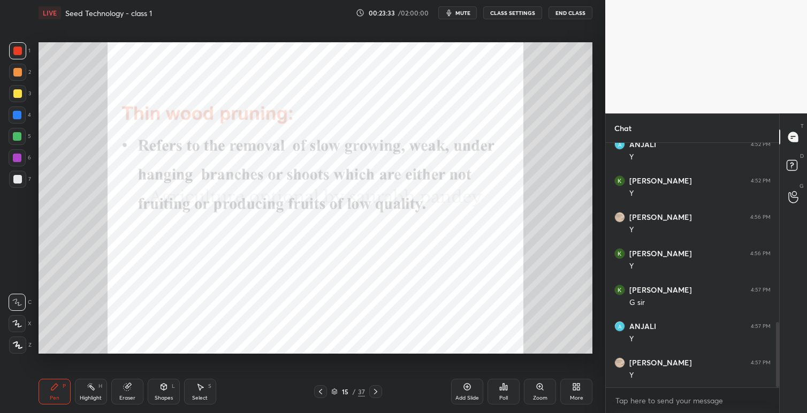
click at [377, 391] on icon at bounding box center [375, 391] width 9 height 9
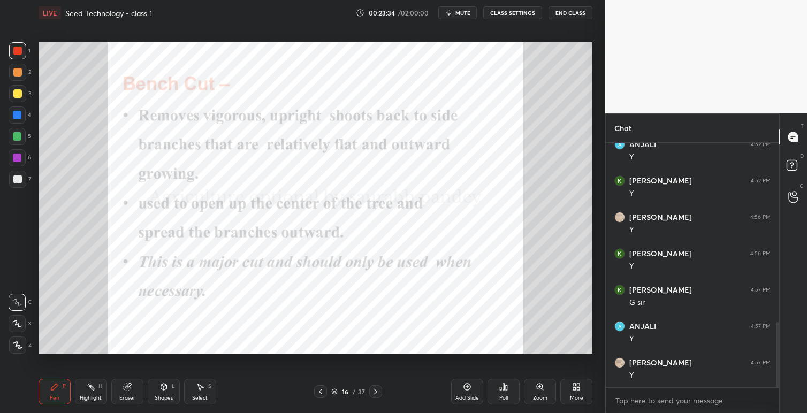
click at [373, 391] on icon at bounding box center [375, 391] width 9 height 9
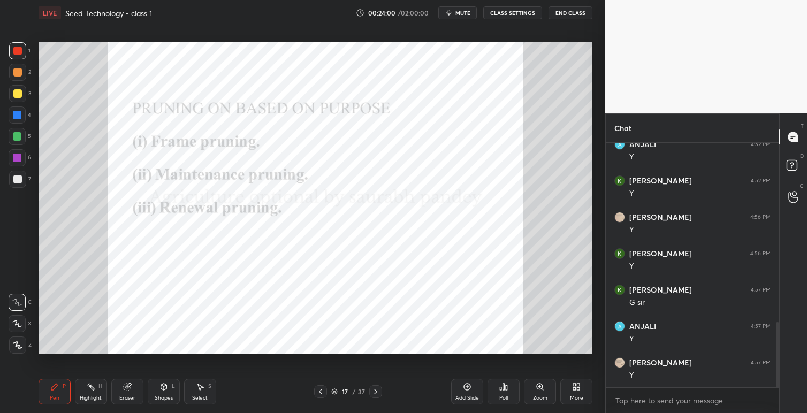
click at [377, 391] on icon at bounding box center [375, 391] width 9 height 9
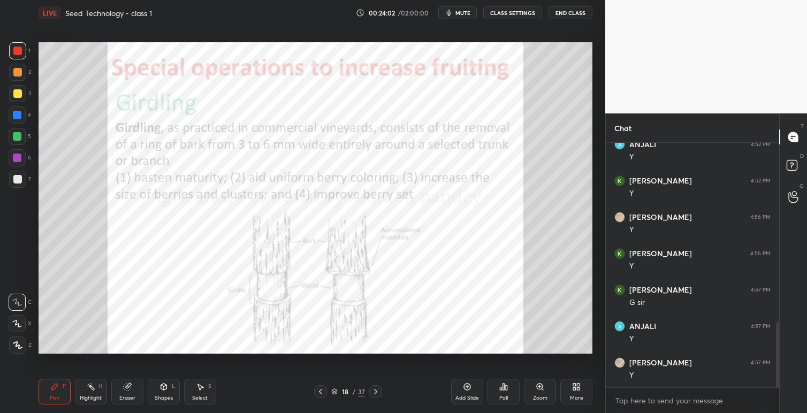
click at [322, 393] on icon at bounding box center [320, 391] width 9 height 9
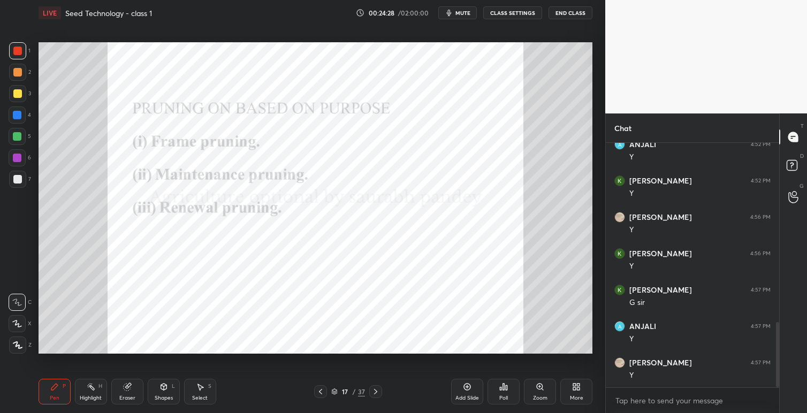
click at [375, 391] on icon at bounding box center [375, 391] width 9 height 9
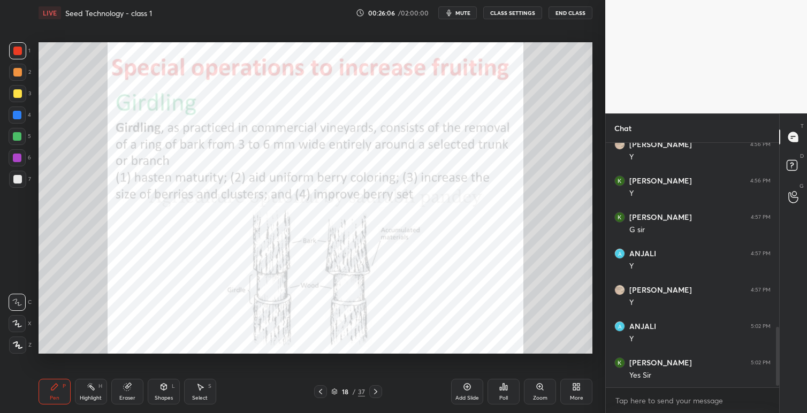
scroll to position [777, 0]
click at [376, 395] on icon at bounding box center [375, 391] width 9 height 9
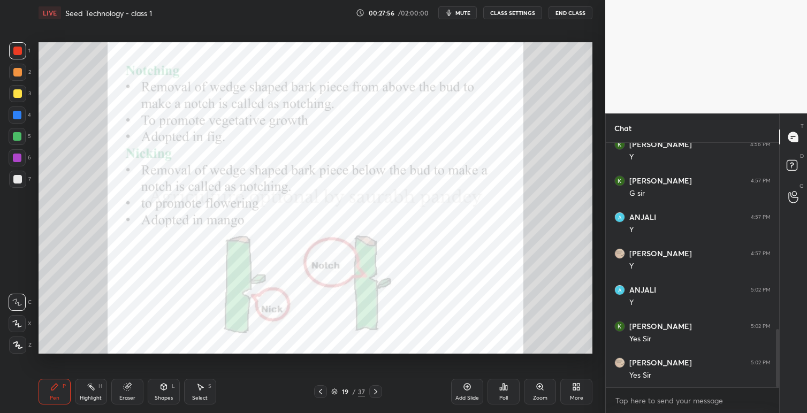
click at [373, 390] on icon at bounding box center [375, 391] width 9 height 9
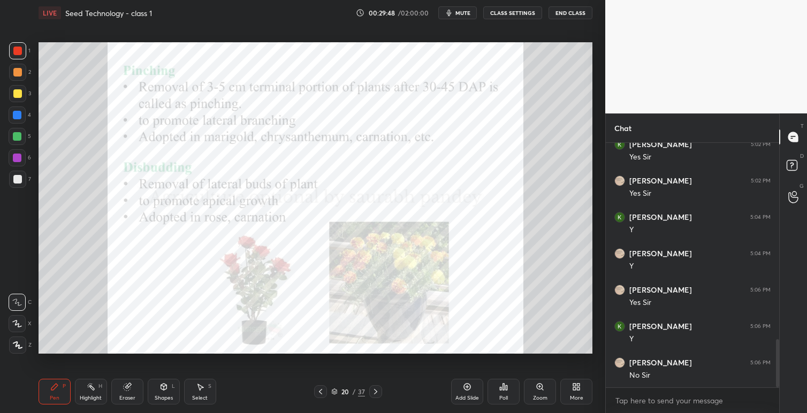
scroll to position [996, 0]
click at [377, 391] on icon at bounding box center [375, 391] width 9 height 9
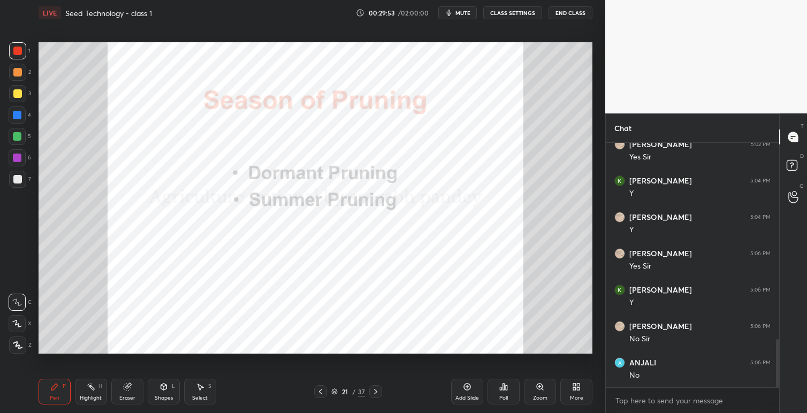
scroll to position [1032, 0]
click at [323, 393] on icon at bounding box center [320, 391] width 9 height 9
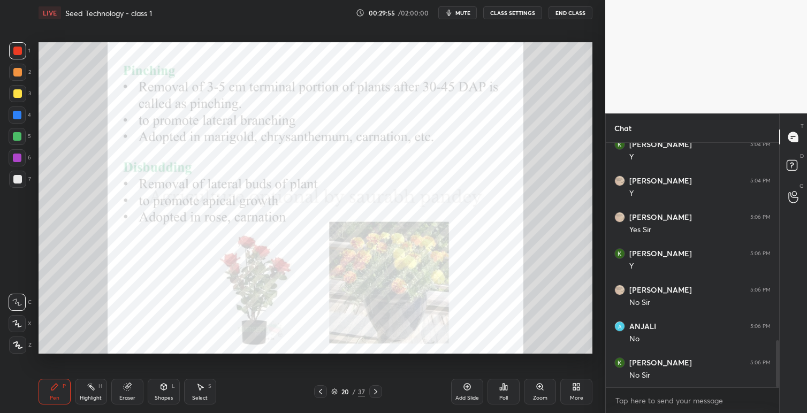
click at [377, 391] on icon at bounding box center [375, 391] width 9 height 9
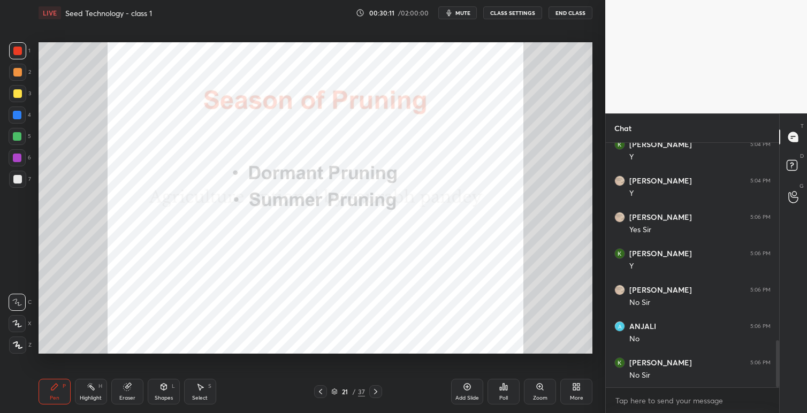
click at [374, 387] on icon at bounding box center [375, 391] width 9 height 9
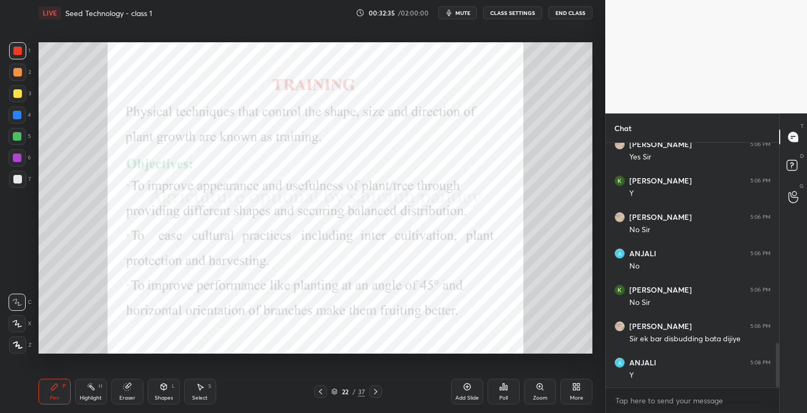
scroll to position [1141, 0]
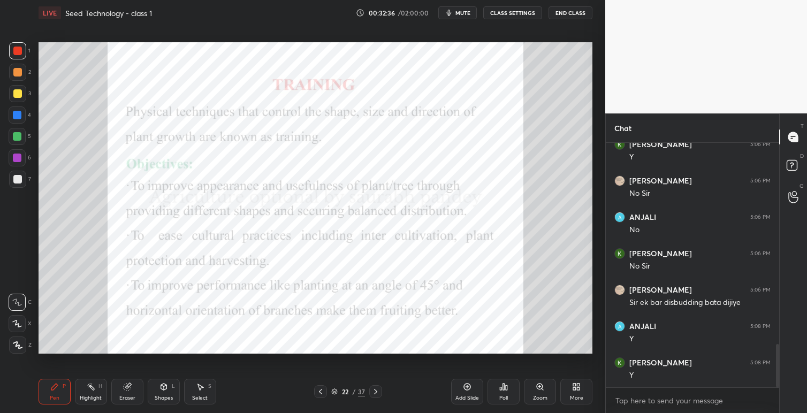
click at [319, 394] on icon at bounding box center [320, 391] width 9 height 9
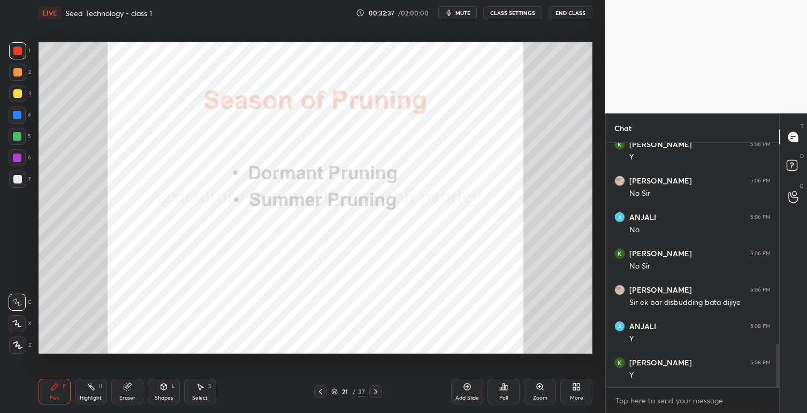
click at [319, 388] on icon at bounding box center [320, 391] width 9 height 9
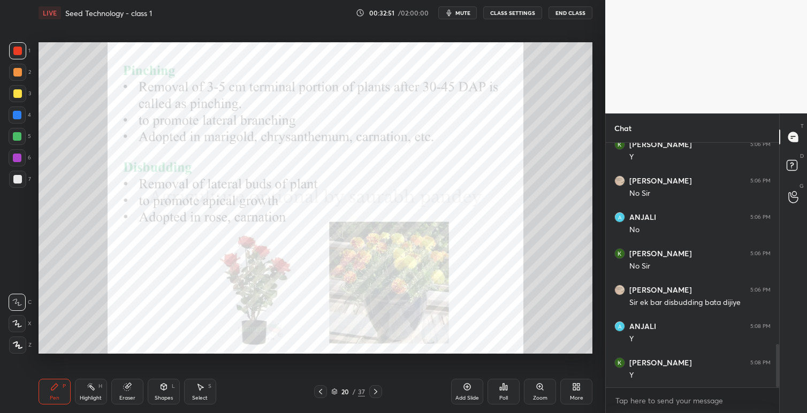
scroll to position [1178, 0]
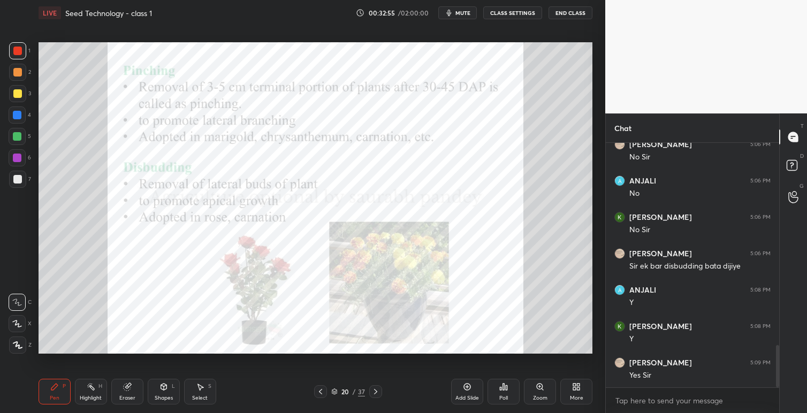
click at [322, 393] on icon at bounding box center [320, 391] width 9 height 9
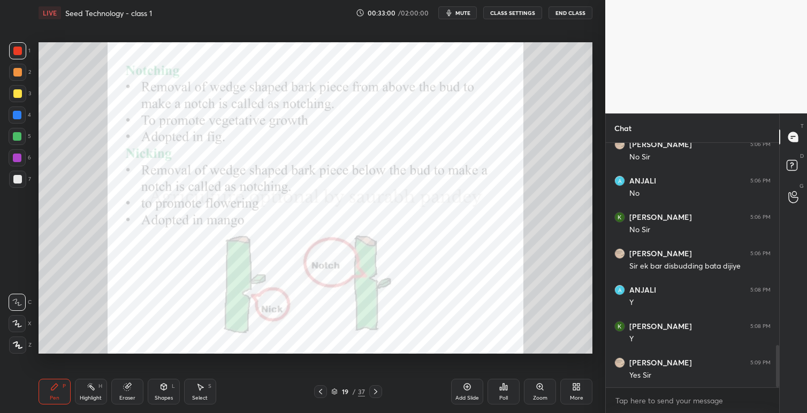
click at [377, 392] on icon at bounding box center [375, 391] width 9 height 9
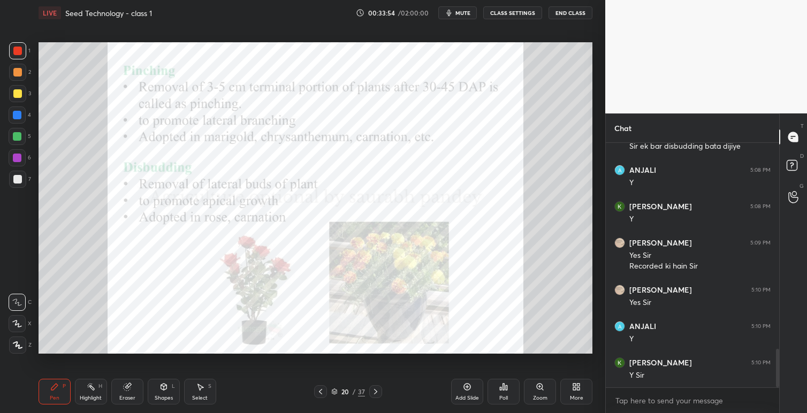
scroll to position [1334, 0]
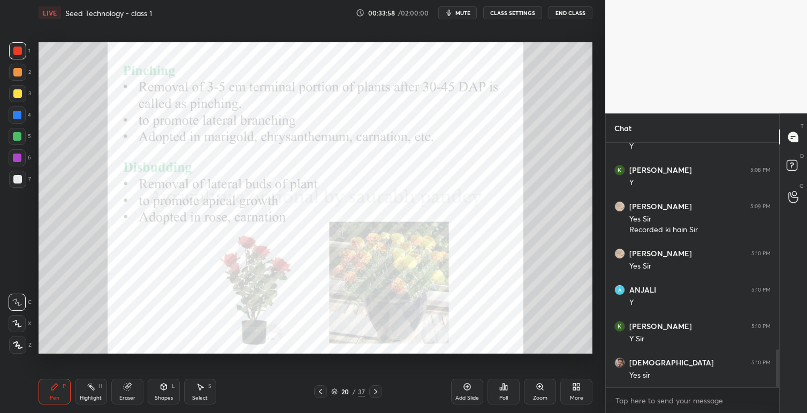
click at [376, 392] on icon at bounding box center [375, 391] width 9 height 9
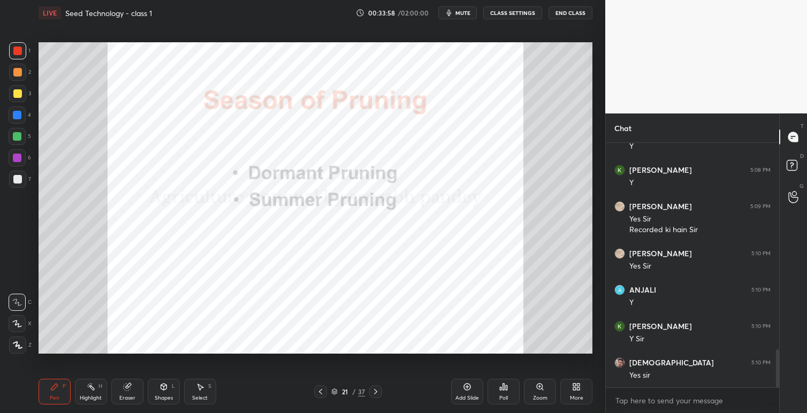
click at [378, 393] on icon at bounding box center [375, 391] width 9 height 9
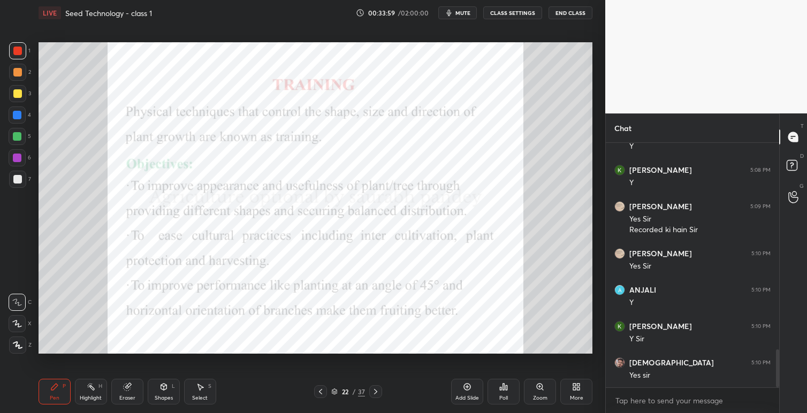
click at [379, 393] on icon at bounding box center [375, 391] width 9 height 9
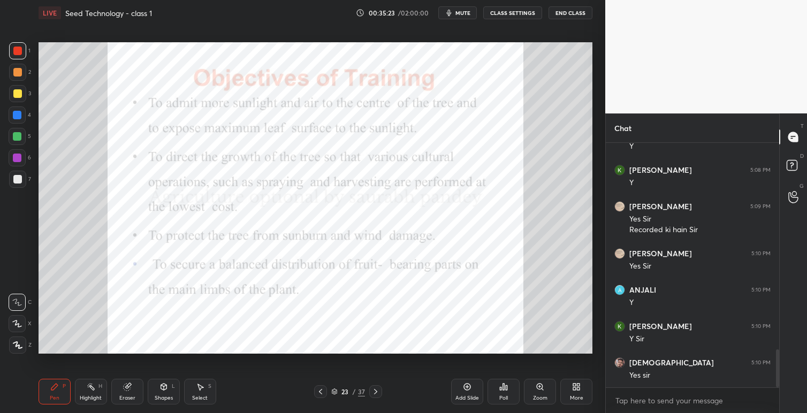
scroll to position [1380, 0]
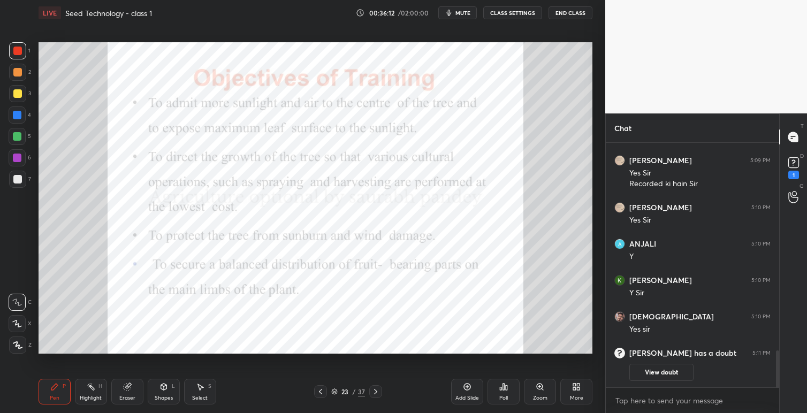
click at [377, 393] on icon at bounding box center [375, 391] width 9 height 9
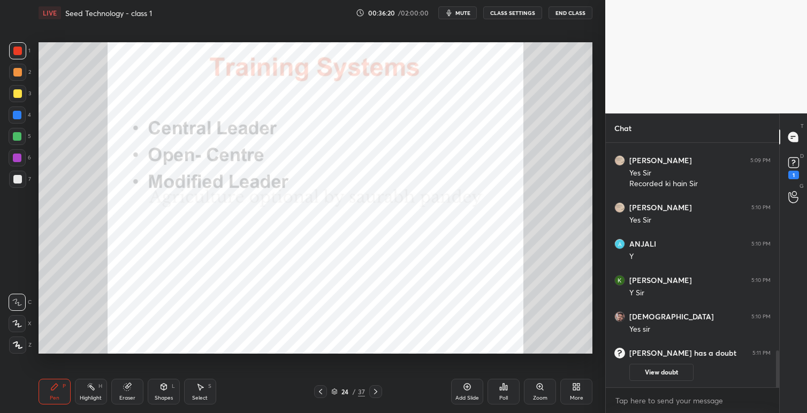
click at [376, 392] on icon at bounding box center [375, 391] width 9 height 9
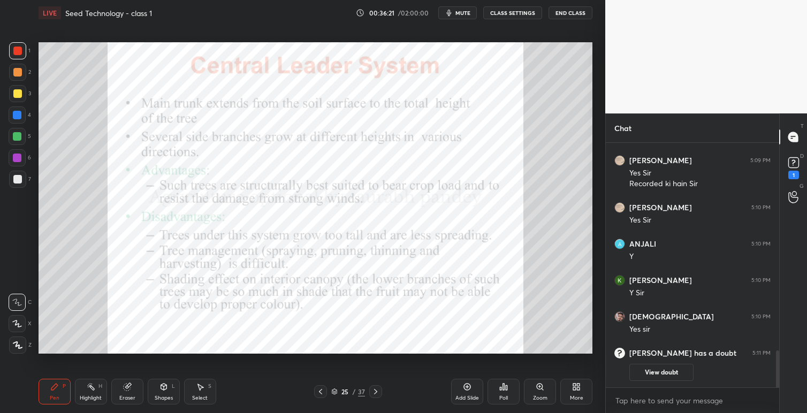
click at [376, 388] on icon at bounding box center [375, 391] width 9 height 9
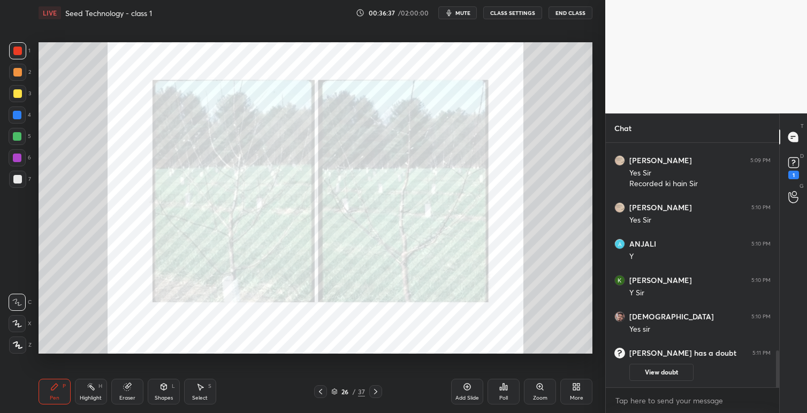
click at [318, 396] on div at bounding box center [320, 391] width 13 height 13
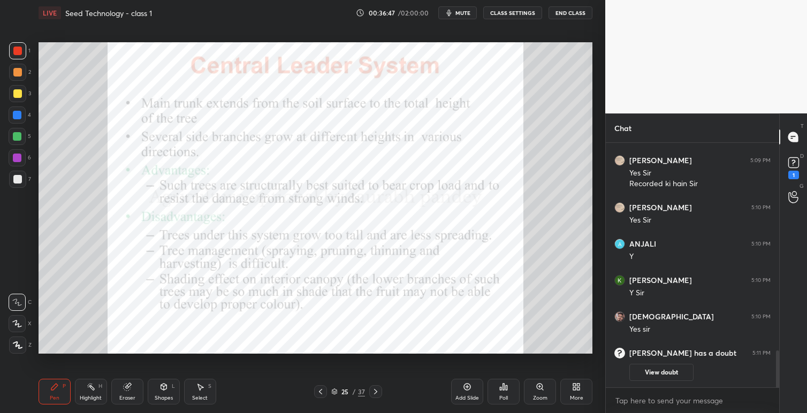
click at [376, 389] on icon at bounding box center [375, 391] width 9 height 9
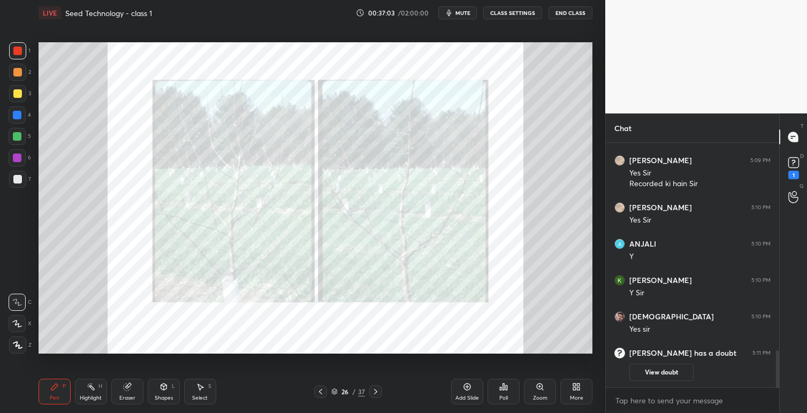
click at [318, 394] on icon at bounding box center [320, 391] width 9 height 9
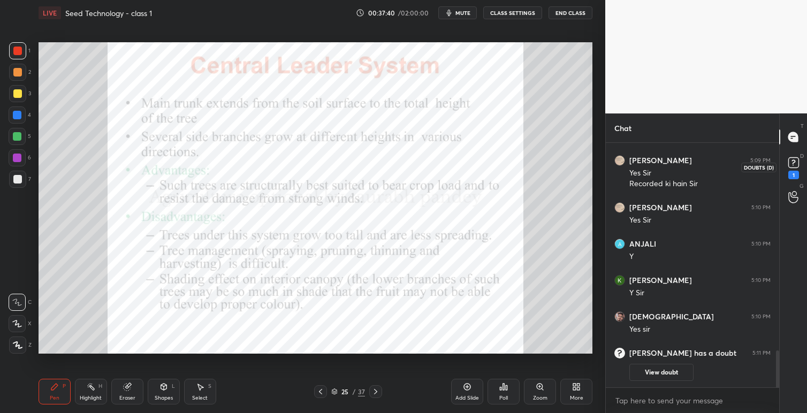
click at [798, 165] on icon at bounding box center [793, 163] width 16 height 16
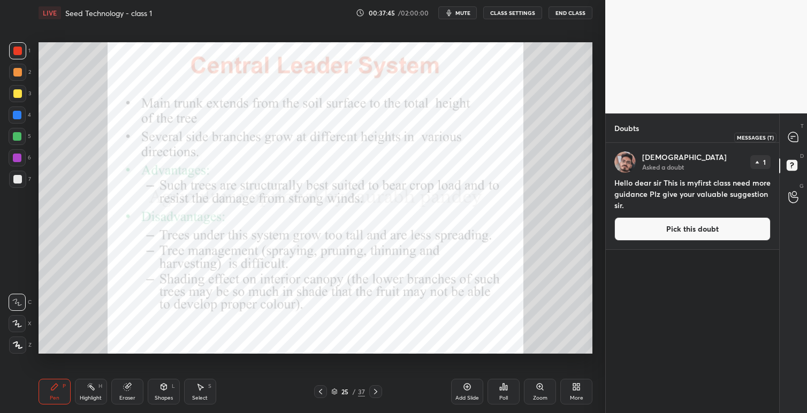
click at [793, 137] on icon at bounding box center [793, 137] width 10 height 10
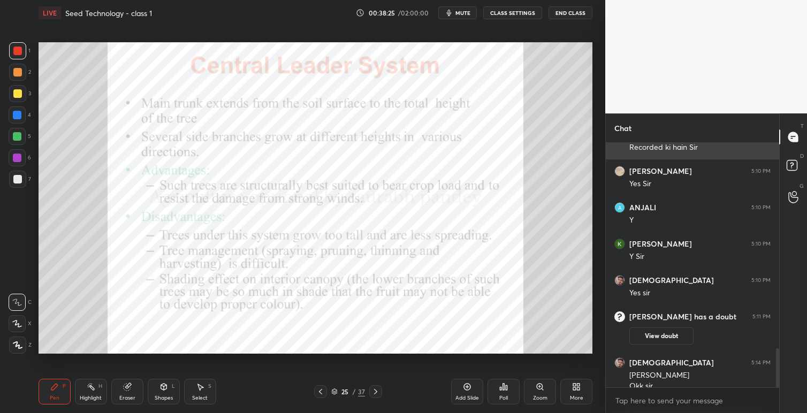
scroll to position [1292, 0]
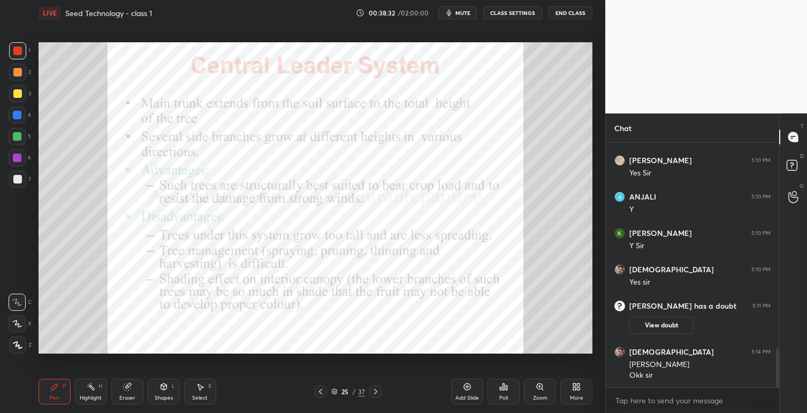
click at [376, 391] on icon at bounding box center [375, 391] width 9 height 9
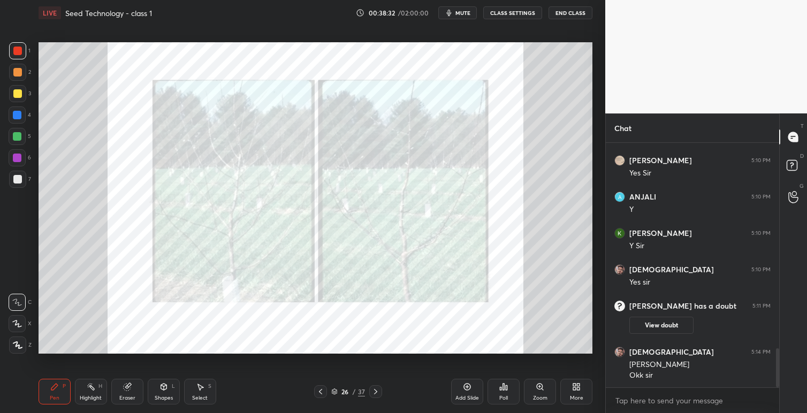
click at [377, 392] on icon at bounding box center [375, 391] width 9 height 9
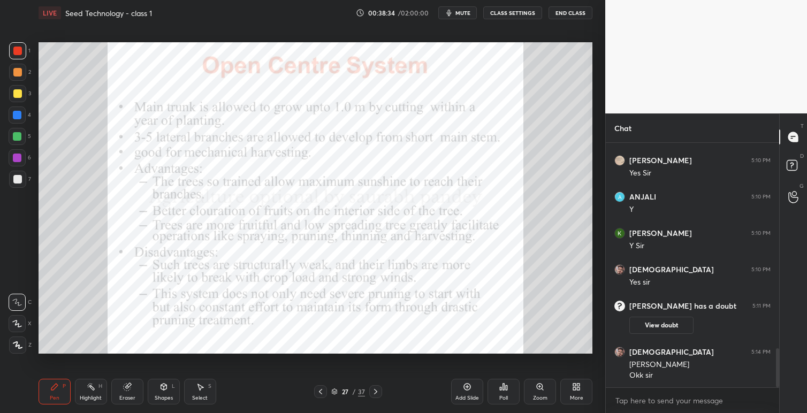
click at [375, 391] on icon at bounding box center [375, 391] width 9 height 9
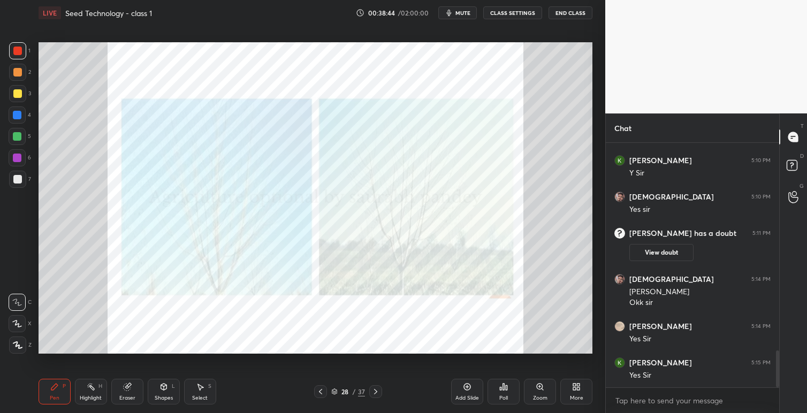
scroll to position [1401, 0]
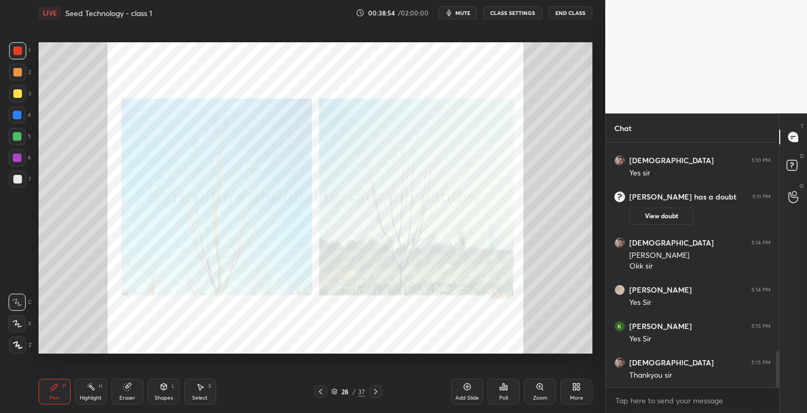
drag, startPoint x: 319, startPoint y: 395, endPoint x: 324, endPoint y: 395, distance: 5.4
click at [320, 395] on icon at bounding box center [320, 391] width 9 height 9
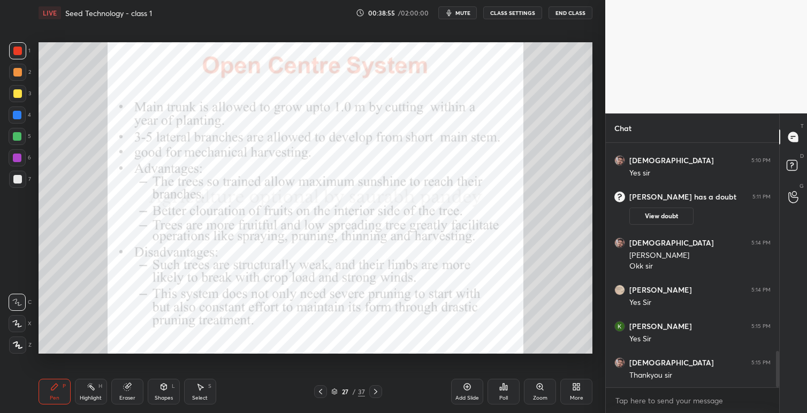
click at [373, 391] on icon at bounding box center [375, 391] width 9 height 9
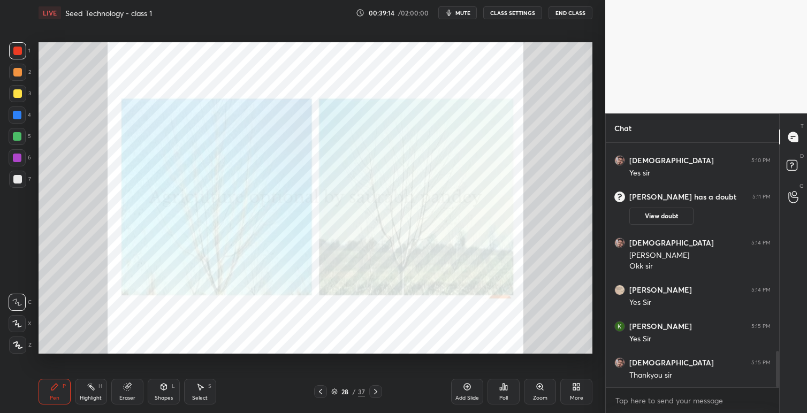
click at [323, 391] on icon at bounding box center [320, 391] width 9 height 9
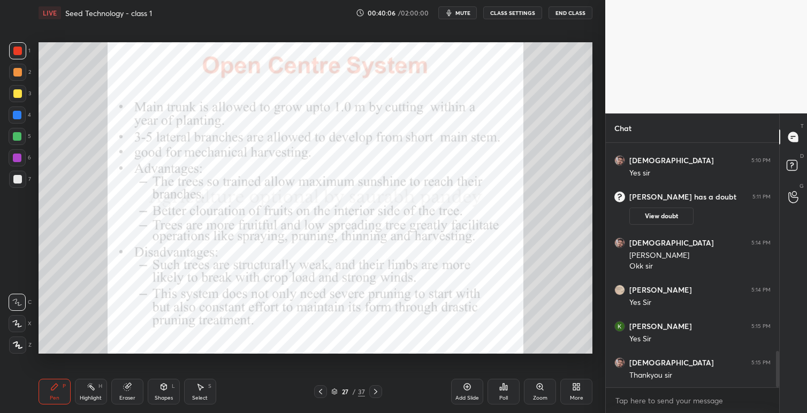
click at [377, 395] on icon at bounding box center [375, 391] width 9 height 9
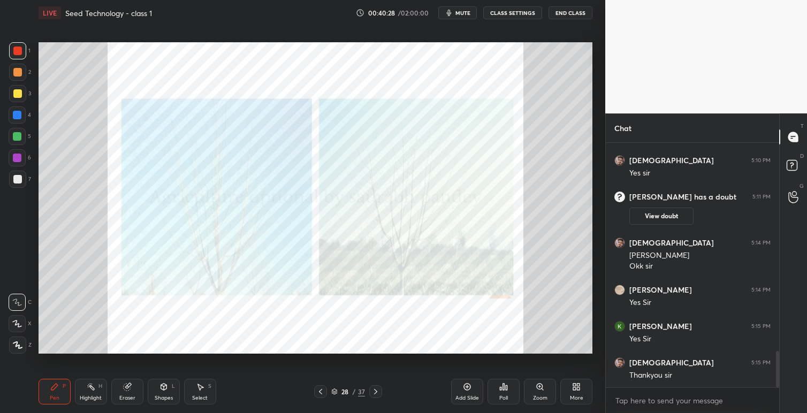
click at [376, 392] on icon at bounding box center [375, 391] width 3 height 5
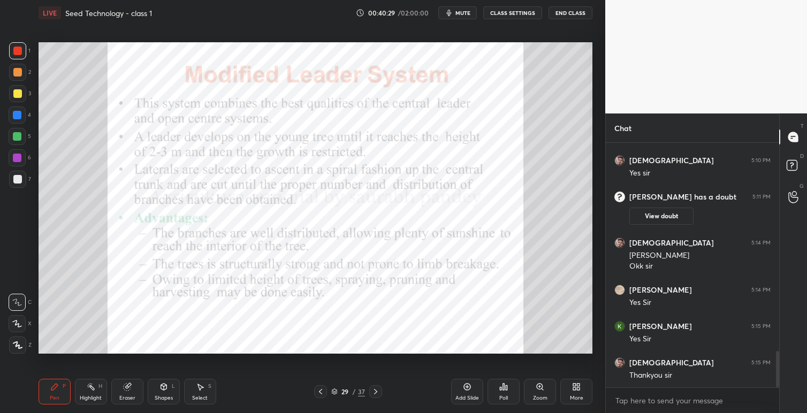
click at [379, 395] on icon at bounding box center [375, 391] width 9 height 9
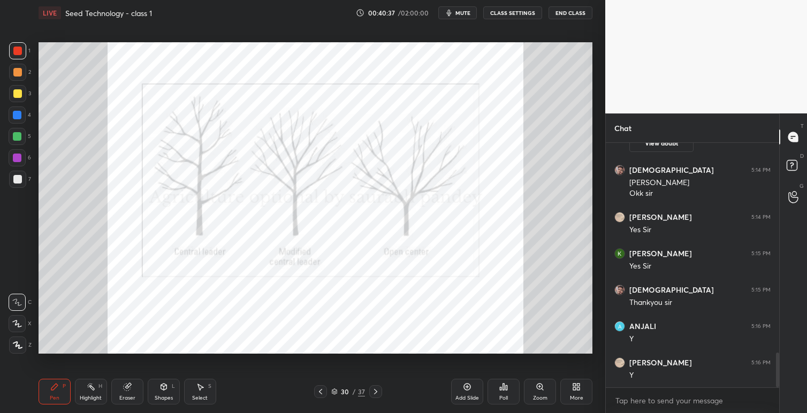
scroll to position [1510, 0]
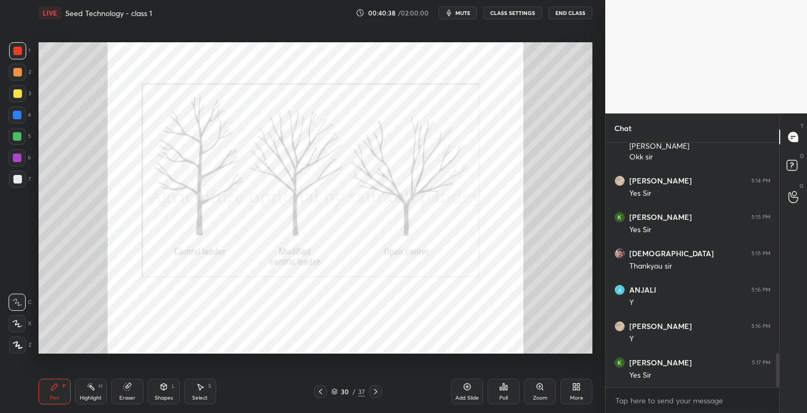
click at [319, 391] on icon at bounding box center [320, 391] width 9 height 9
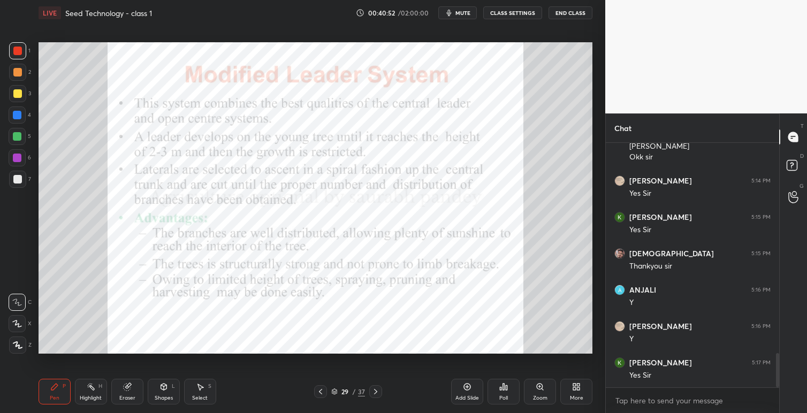
click at [375, 392] on icon at bounding box center [375, 391] width 3 height 5
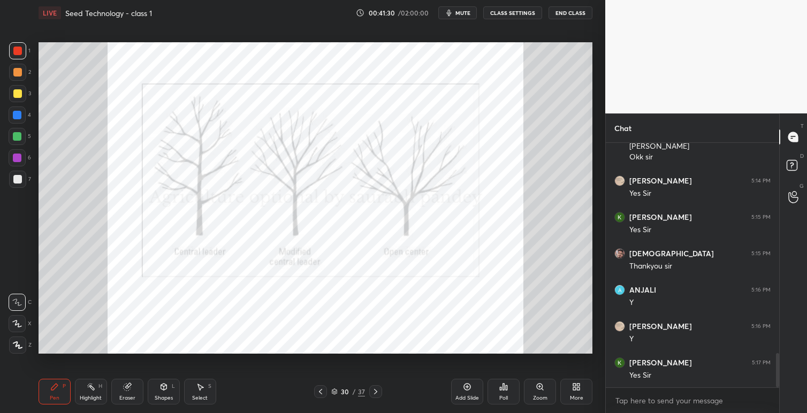
click at [320, 391] on icon at bounding box center [320, 391] width 9 height 9
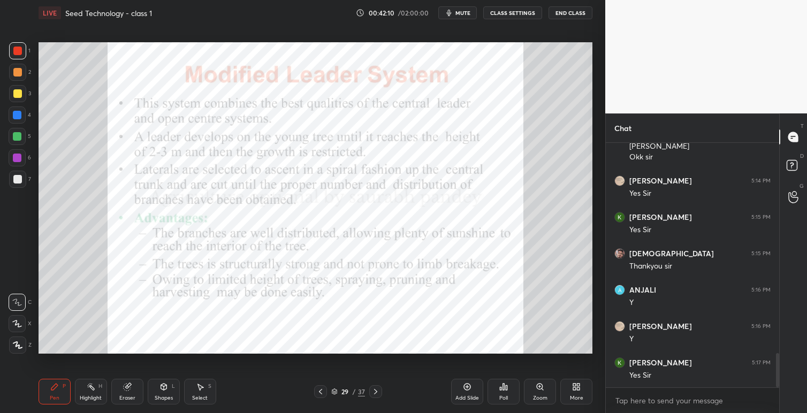
click at [376, 395] on icon at bounding box center [375, 391] width 9 height 9
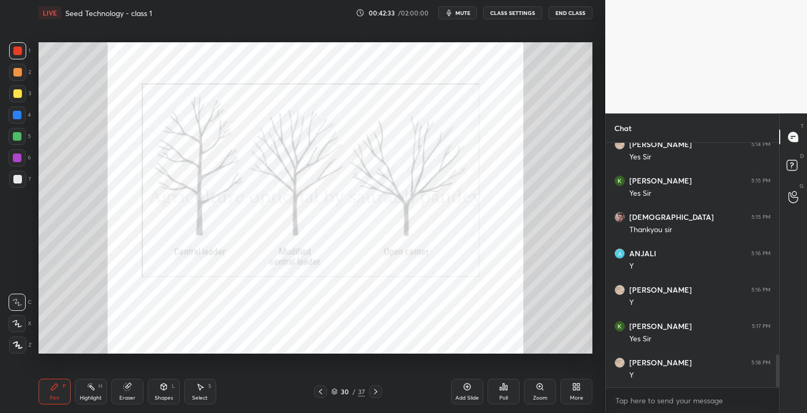
scroll to position [1583, 0]
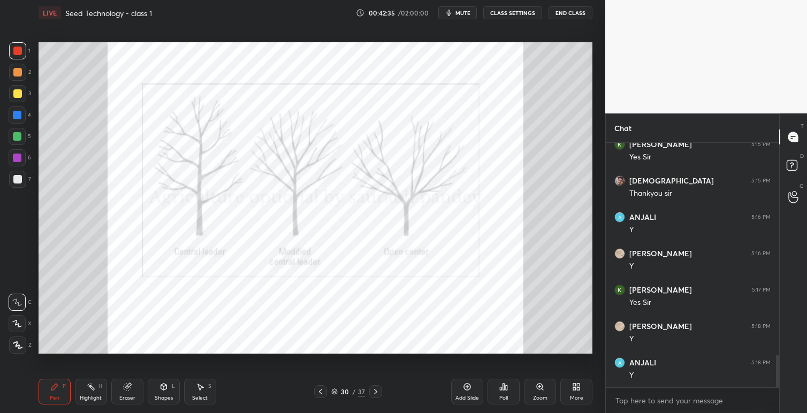
click at [376, 391] on icon at bounding box center [375, 391] width 9 height 9
click at [377, 392] on icon at bounding box center [375, 391] width 9 height 9
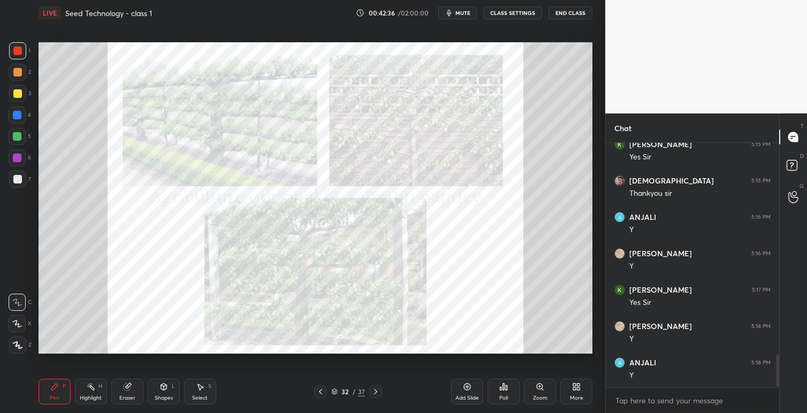
scroll to position [1620, 0]
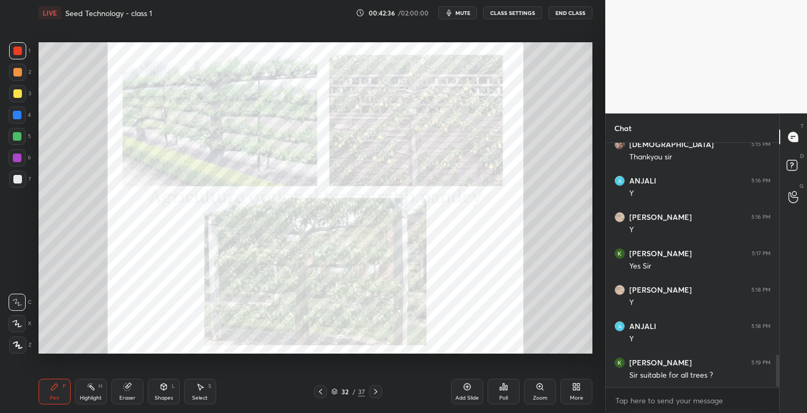
click at [323, 389] on icon at bounding box center [320, 391] width 9 height 9
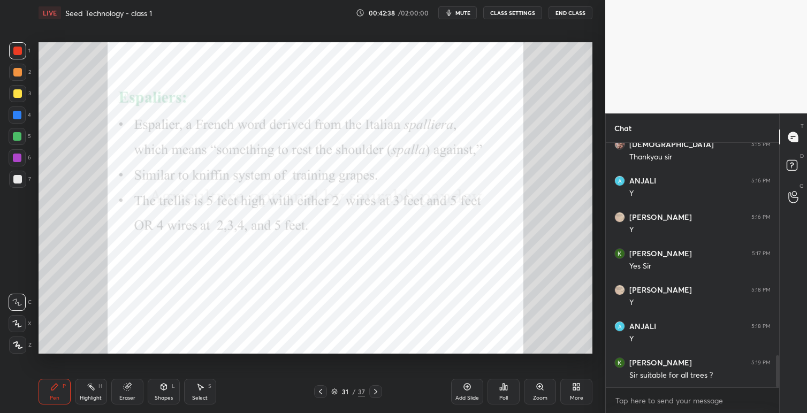
scroll to position [1656, 0]
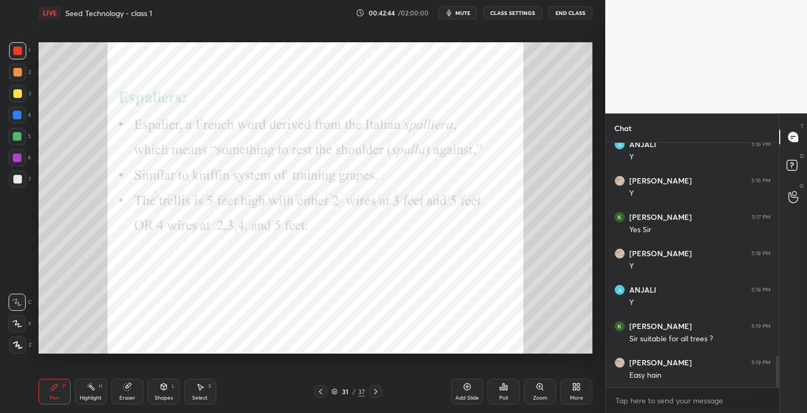
click at [323, 392] on icon at bounding box center [320, 391] width 9 height 9
click at [373, 391] on icon at bounding box center [375, 391] width 9 height 9
click at [376, 392] on icon at bounding box center [375, 391] width 9 height 9
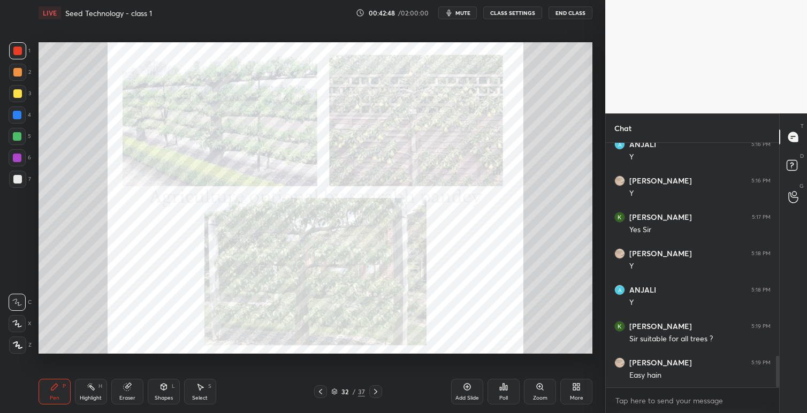
click at [320, 395] on icon at bounding box center [320, 391] width 9 height 9
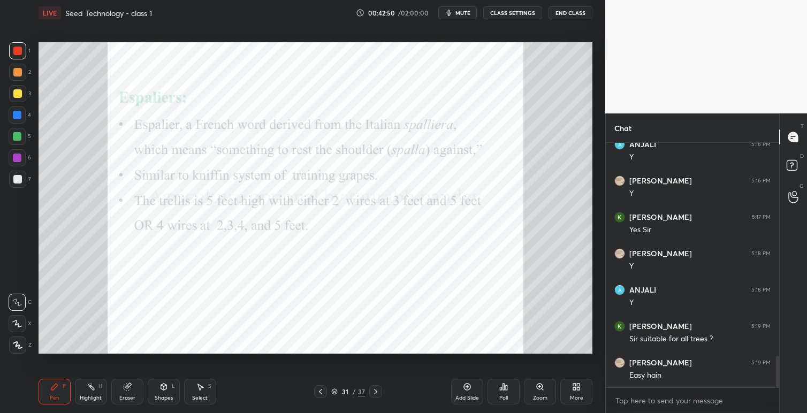
click at [376, 389] on icon at bounding box center [375, 391] width 9 height 9
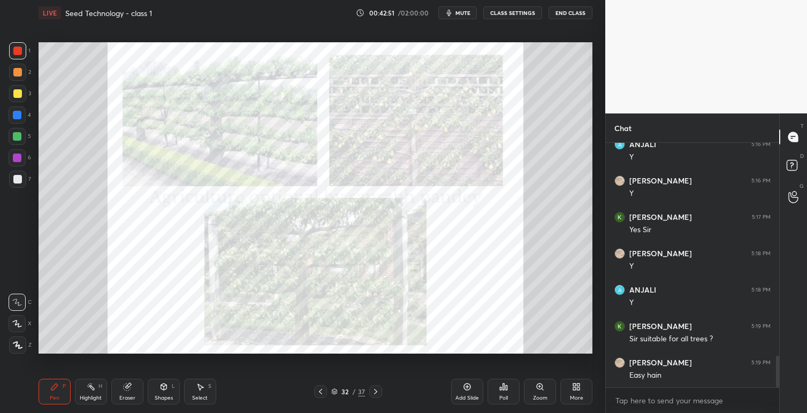
click at [377, 392] on icon at bounding box center [375, 391] width 9 height 9
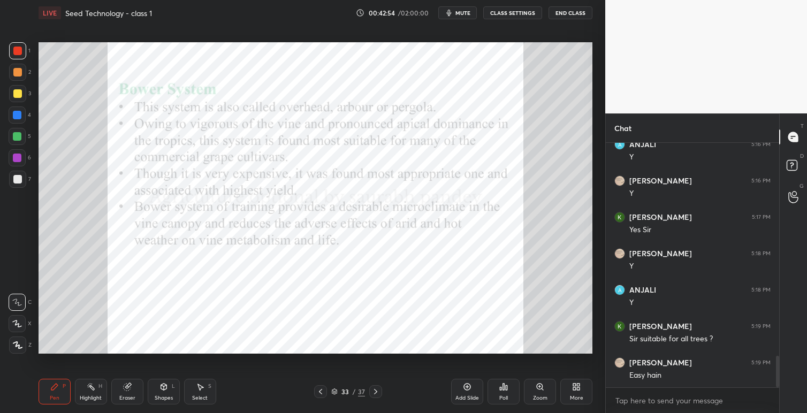
click at [376, 391] on icon at bounding box center [375, 391] width 3 height 5
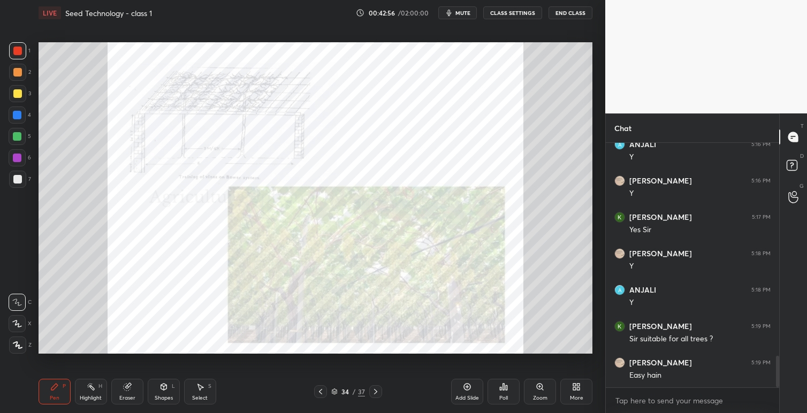
click at [322, 395] on icon at bounding box center [320, 391] width 9 height 9
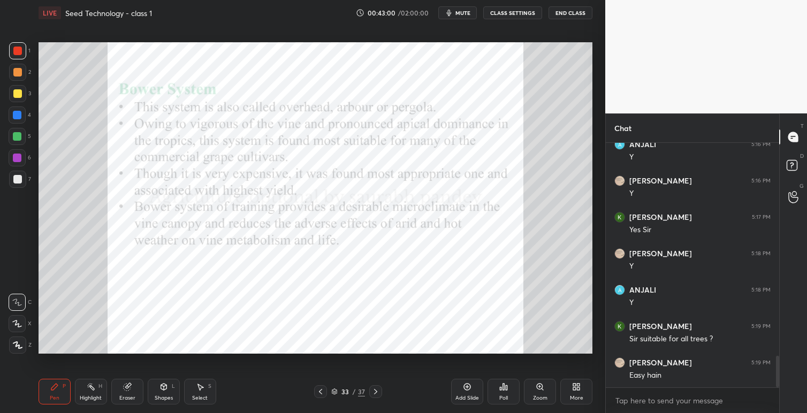
click at [322, 394] on icon at bounding box center [320, 391] width 9 height 9
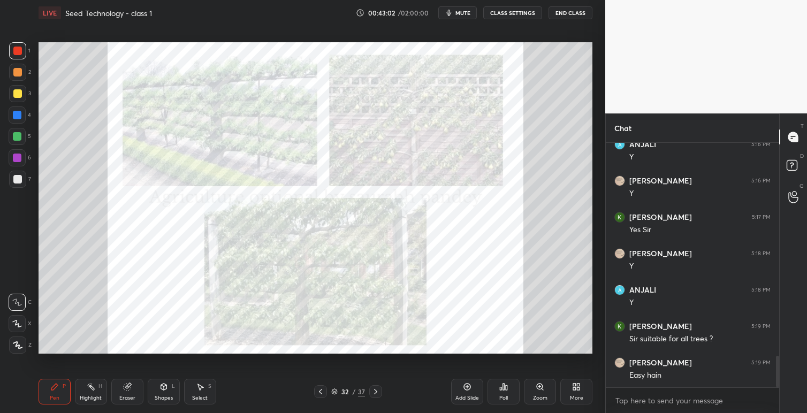
click at [376, 391] on icon at bounding box center [375, 391] width 3 height 5
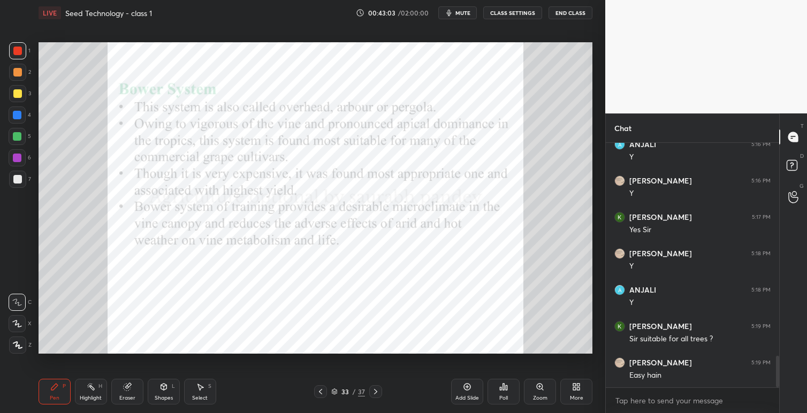
click at [377, 391] on icon at bounding box center [375, 391] width 9 height 9
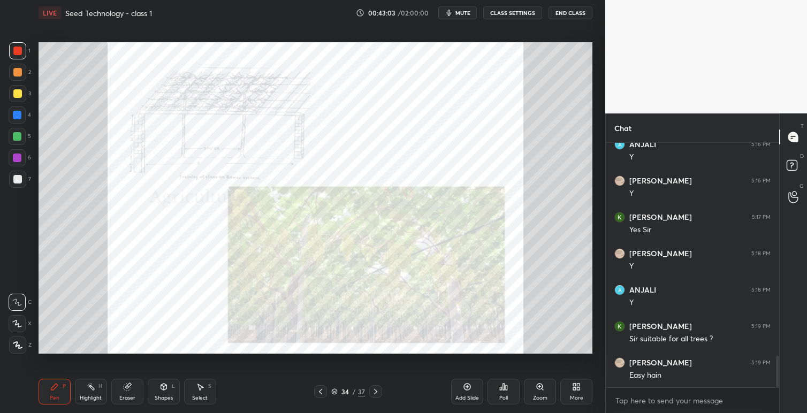
click at [378, 391] on icon at bounding box center [375, 391] width 9 height 9
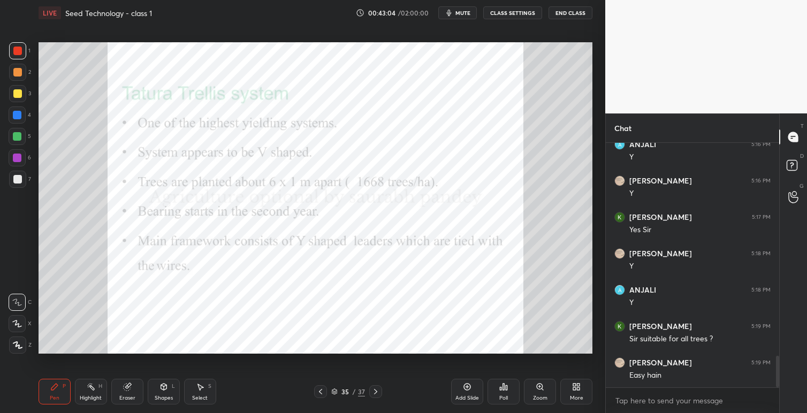
click at [377, 392] on icon at bounding box center [375, 391] width 9 height 9
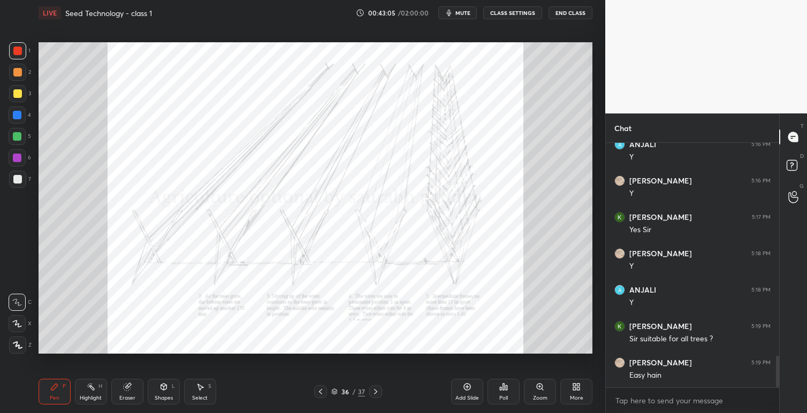
click at [377, 391] on icon at bounding box center [375, 391] width 9 height 9
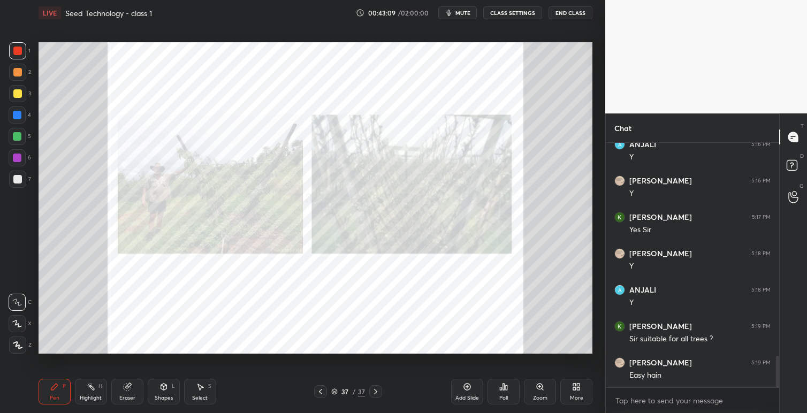
click at [376, 392] on icon at bounding box center [375, 391] width 3 height 5
click at [321, 394] on icon at bounding box center [320, 391] width 3 height 5
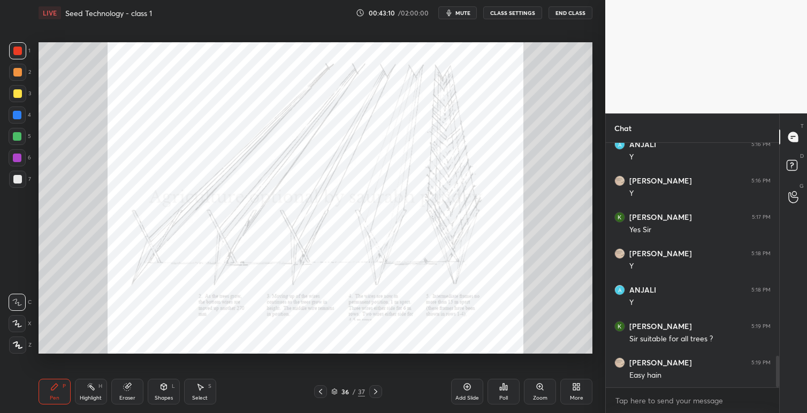
click at [322, 394] on icon at bounding box center [320, 391] width 9 height 9
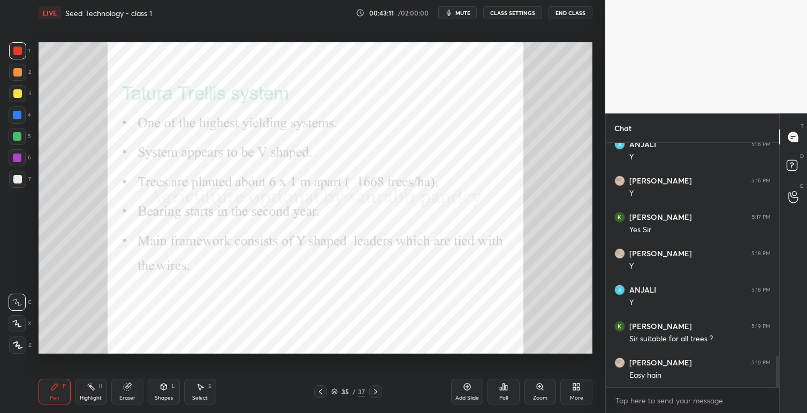
click at [322, 394] on icon at bounding box center [320, 391] width 9 height 9
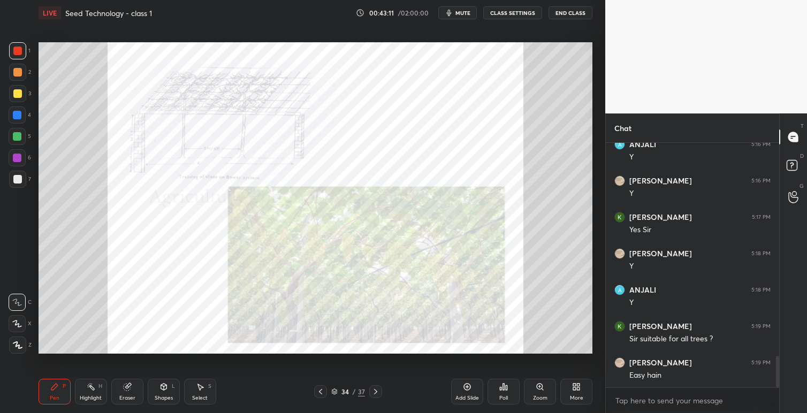
click at [322, 395] on icon at bounding box center [320, 391] width 9 height 9
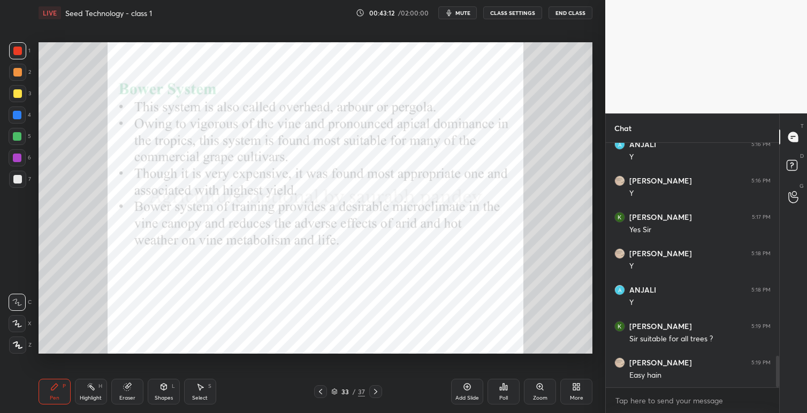
click at [323, 395] on icon at bounding box center [320, 391] width 9 height 9
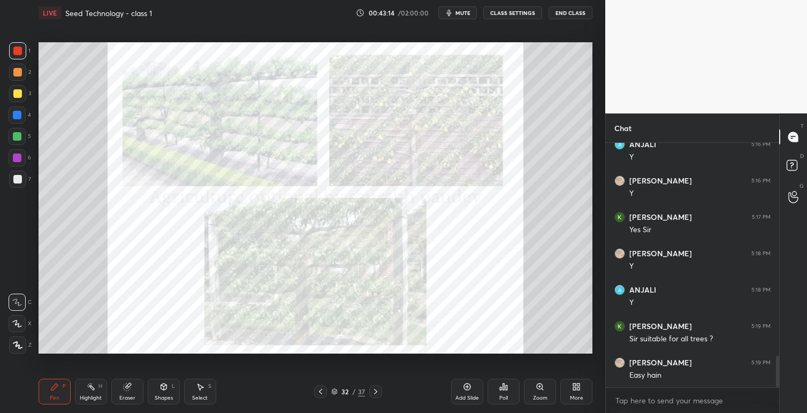
click at [322, 394] on icon at bounding box center [320, 391] width 9 height 9
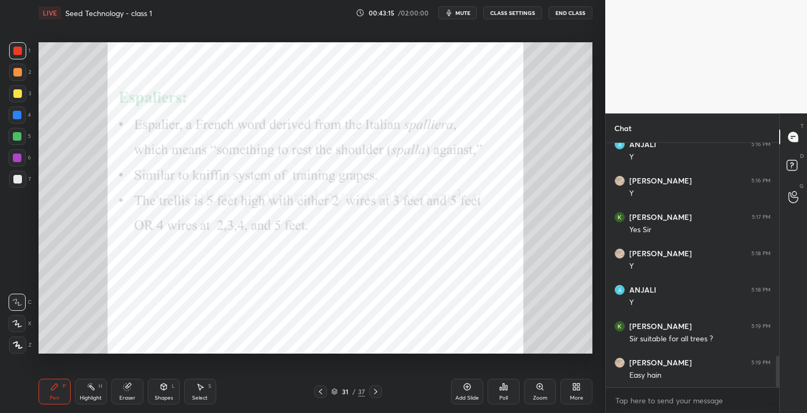
click at [322, 393] on icon at bounding box center [320, 391] width 9 height 9
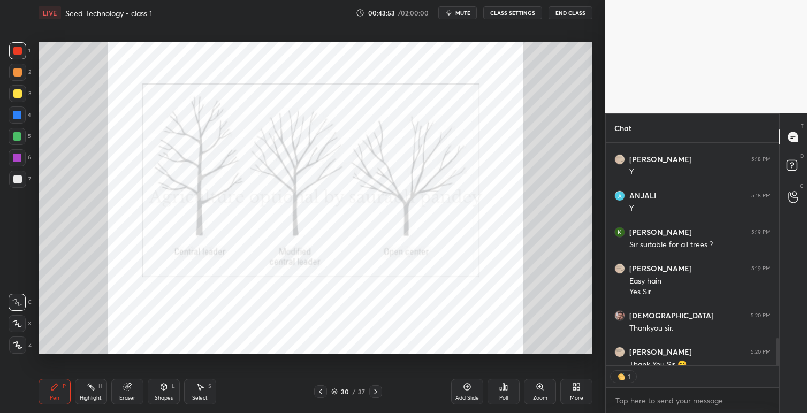
scroll to position [4, 4]
click at [571, 12] on button "End Class" at bounding box center [570, 12] width 44 height 13
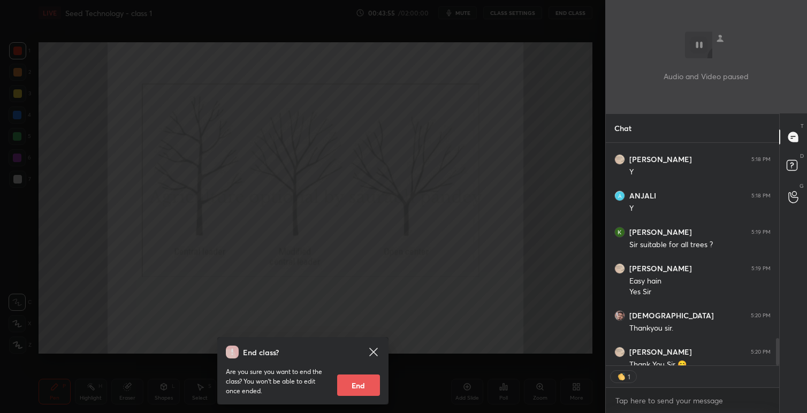
click at [363, 384] on button "End" at bounding box center [358, 385] width 43 height 21
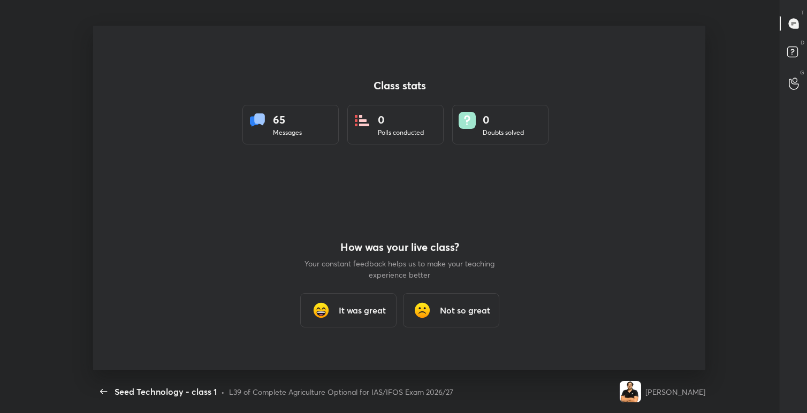
scroll to position [0, 0]
click at [372, 310] on h3 "It was great" at bounding box center [361, 310] width 47 height 13
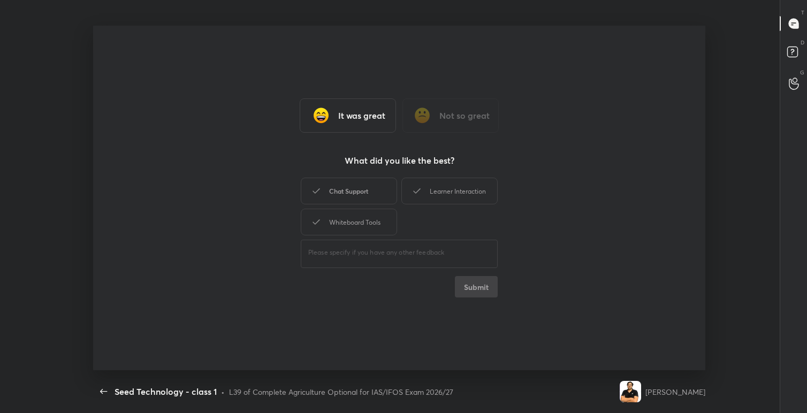
click at [361, 193] on div "Chat Support" at bounding box center [349, 191] width 96 height 27
click at [438, 189] on div "Learner Interaction" at bounding box center [449, 191] width 96 height 27
click at [364, 217] on div "Whiteboard Tools" at bounding box center [349, 222] width 96 height 27
click at [480, 294] on button "Submit" at bounding box center [476, 286] width 43 height 21
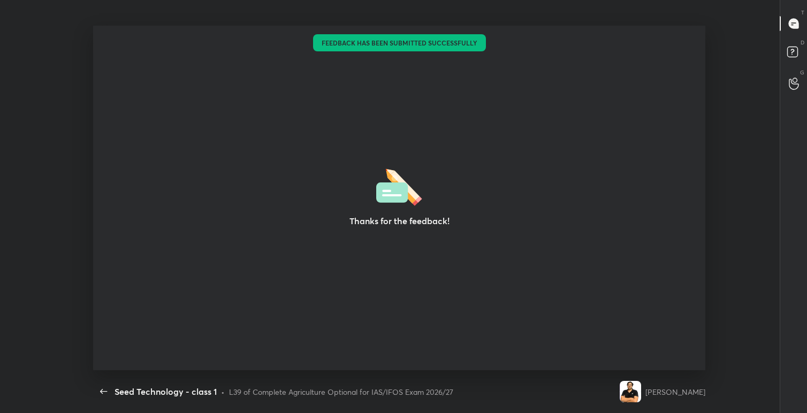
type textarea "x"
